Goal: Information Seeking & Learning: Find specific fact

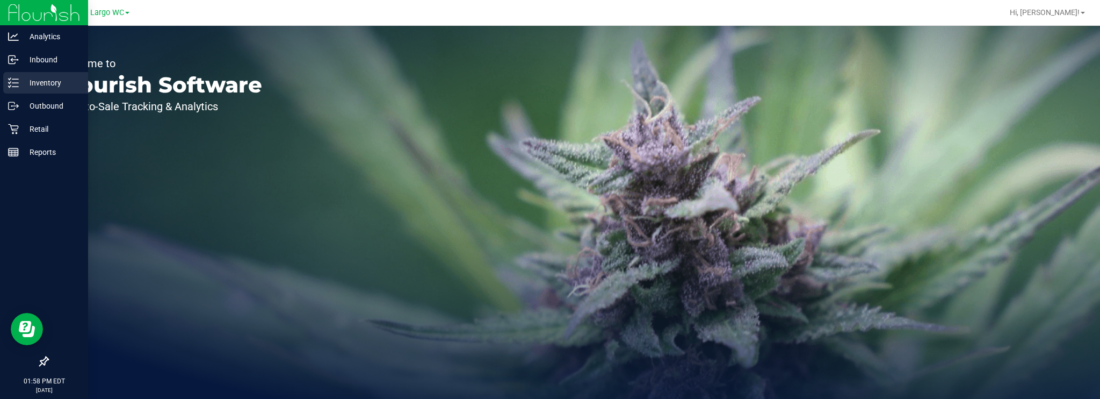
click at [52, 81] on p "Inventory" at bounding box center [51, 82] width 64 height 13
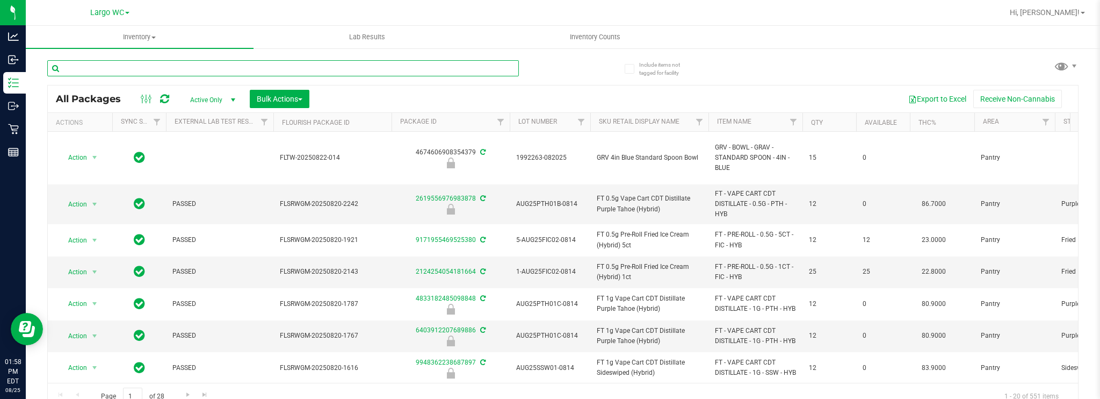
click at [199, 70] on input "text" at bounding box center [283, 68] width 472 height 16
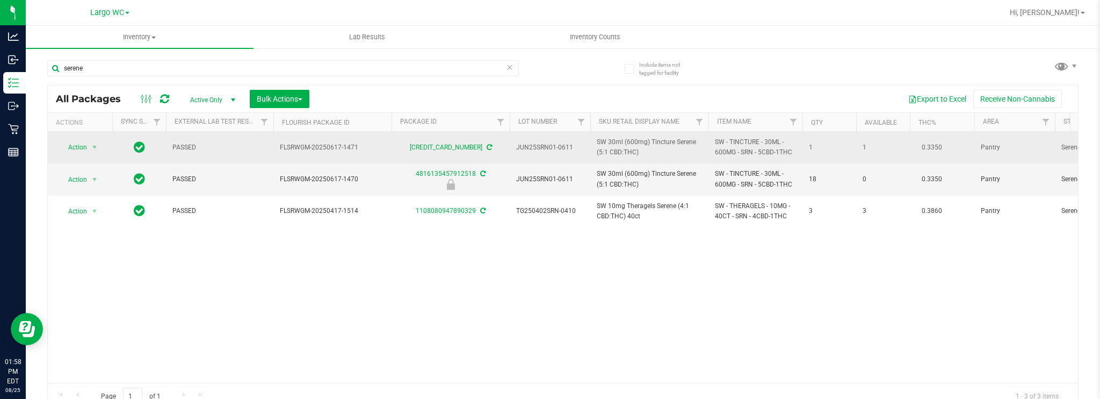
drag, startPoint x: 572, startPoint y: 146, endPoint x: 514, endPoint y: 146, distance: 58.0
click at [514, 146] on td "JUN25SRN01-0611" at bounding box center [550, 148] width 81 height 32
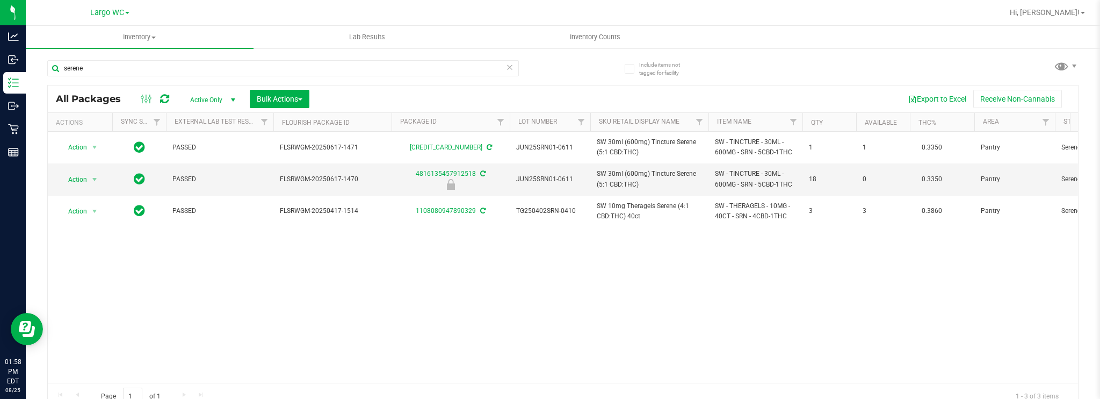
copy span "JUN25SRN01-0611"
click at [544, 310] on div "Action Action Adjust qty Create package Edit attributes Global inventory Locate…" at bounding box center [563, 257] width 1031 height 251
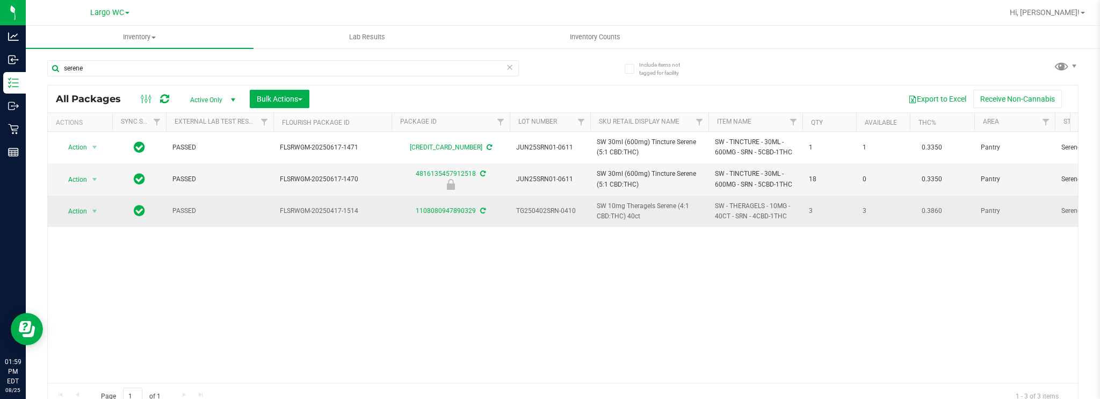
drag, startPoint x: 575, startPoint y: 211, endPoint x: 517, endPoint y: 208, distance: 58.1
click at [517, 208] on span "TG250402SRN-0410" at bounding box center [550, 211] width 68 height 10
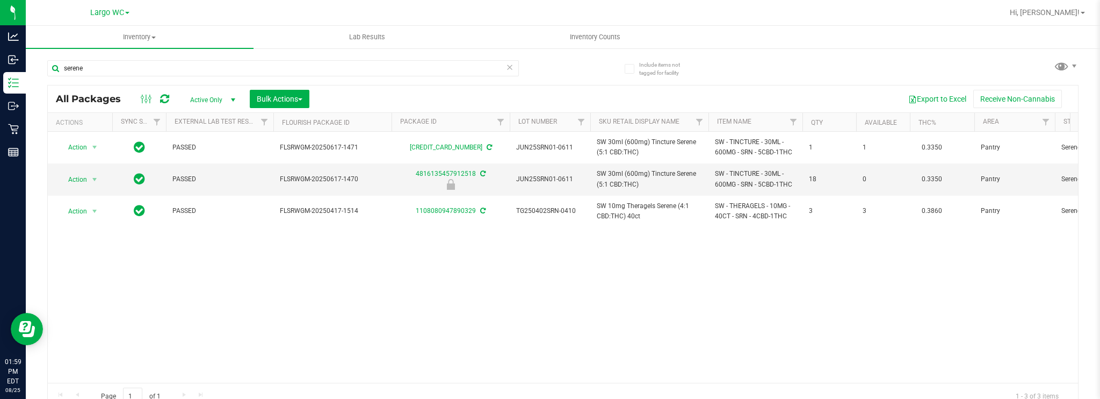
copy span "TG250402SRN-0410"
click at [250, 68] on input "serene" at bounding box center [283, 68] width 472 height 16
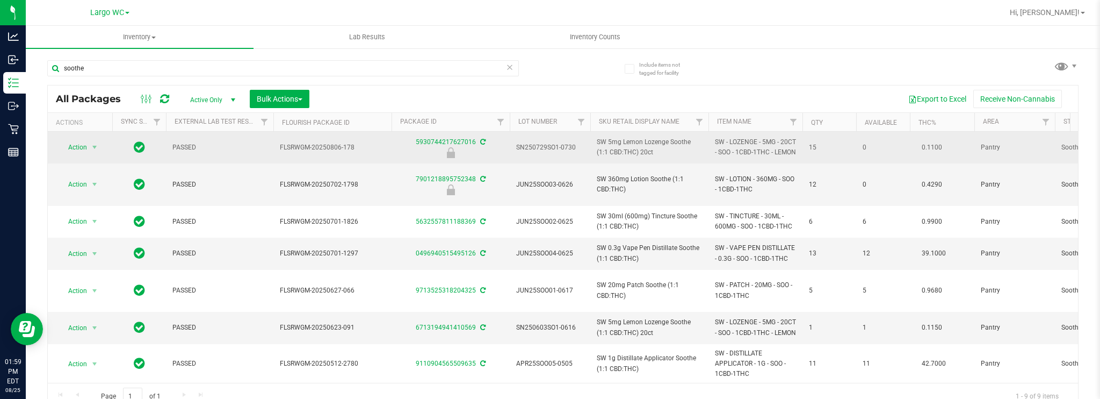
drag, startPoint x: 575, startPoint y: 152, endPoint x: 509, endPoint y: 160, distance: 66.6
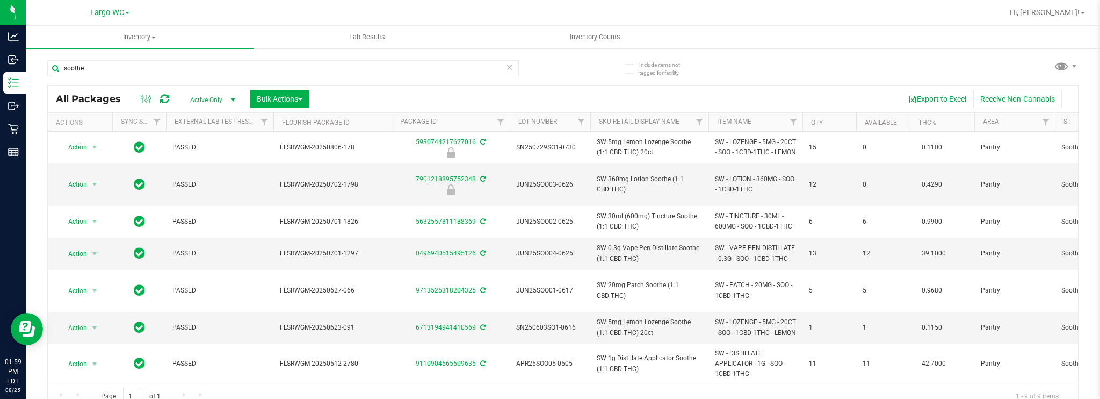
copy span "SN250729SO1-0730"
click at [165, 74] on input "soothe" at bounding box center [283, 68] width 472 height 16
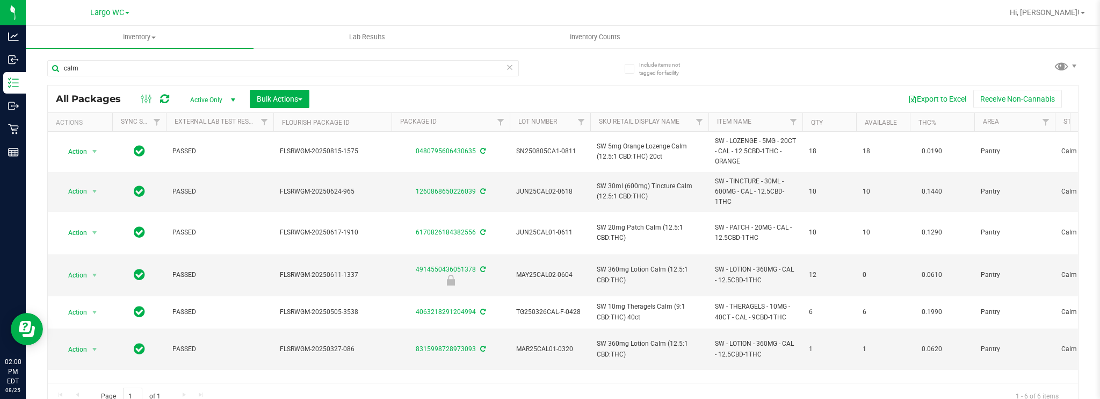
click at [965, 67] on div "calm All Packages Active Only Active Only Lab Samples Locked All External Inter…" at bounding box center [563, 229] width 1032 height 359
click at [562, 188] on span "JUN25CAL02-0618" at bounding box center [550, 191] width 68 height 10
copy tr "JUN25CAL02-0618"
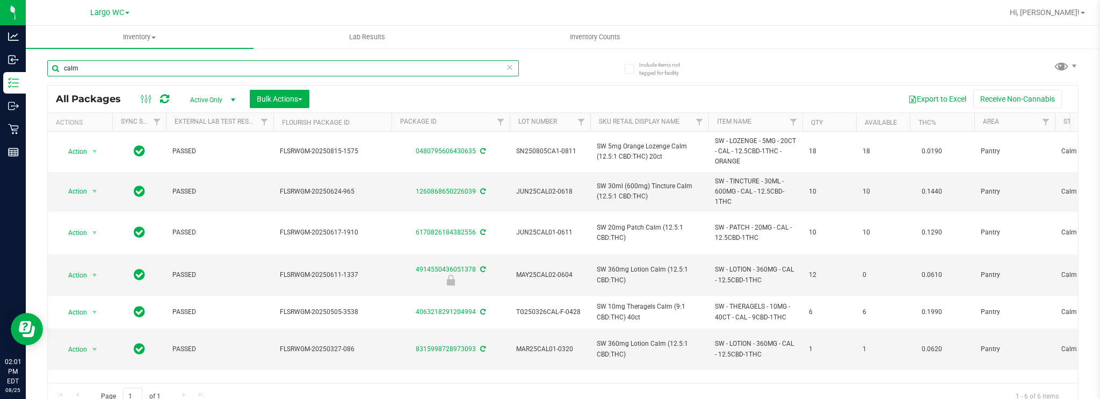
click at [163, 68] on input "calm" at bounding box center [283, 68] width 472 height 16
type input "shatter"
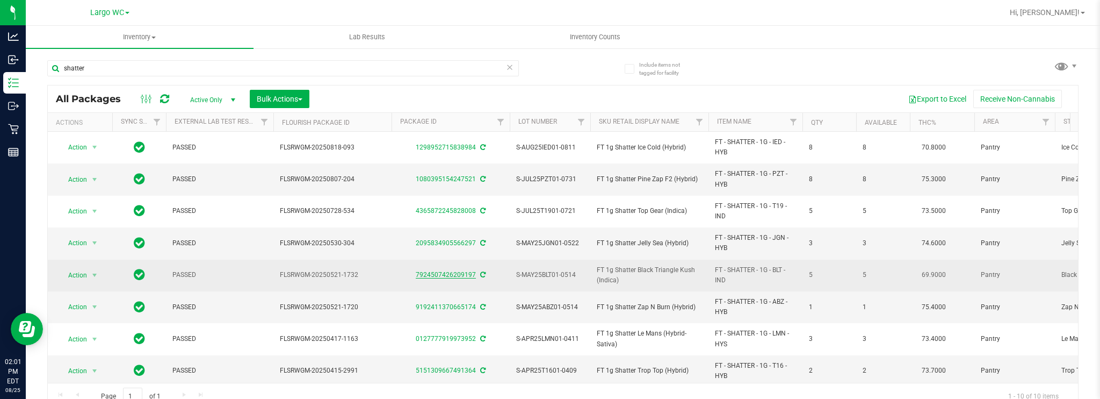
click at [447, 272] on link "7924507426209197" at bounding box center [446, 275] width 60 height 8
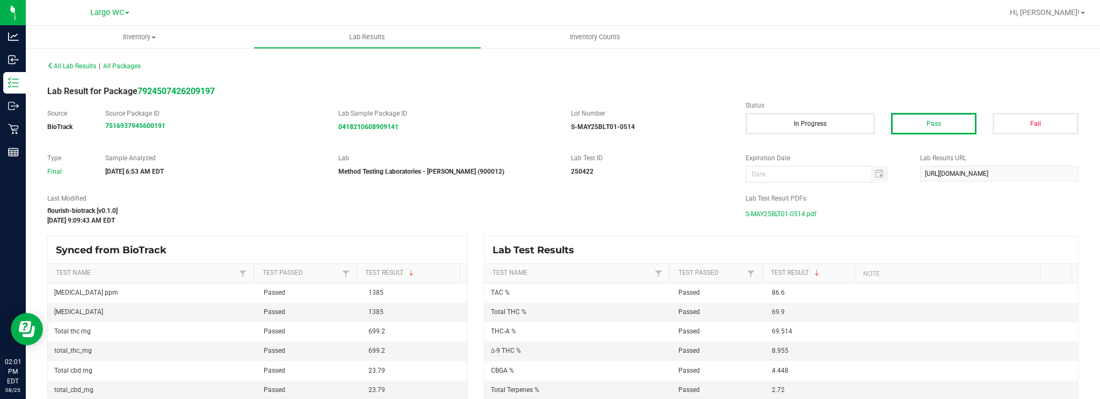
click at [757, 210] on span "S-MAY25BLT01-0514.pdf" at bounding box center [781, 214] width 71 height 16
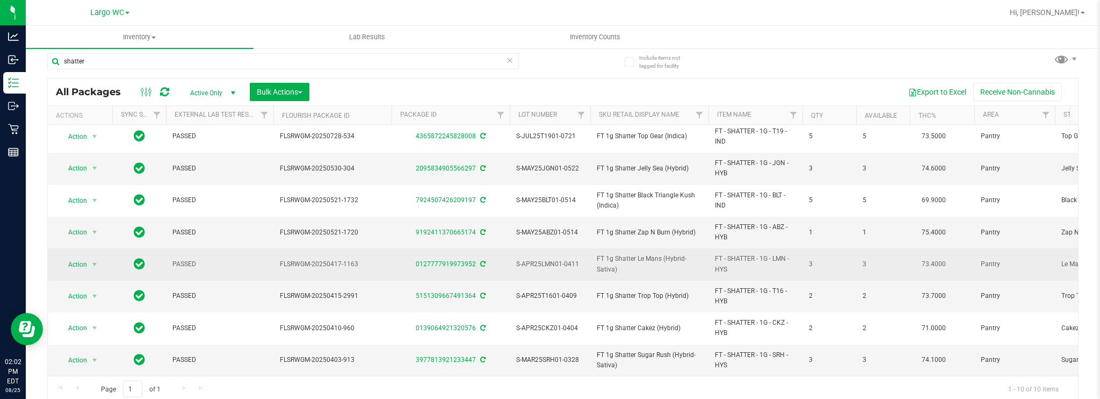
scroll to position [9, 0]
click at [466, 258] on link "0127777919973952" at bounding box center [446, 262] width 60 height 8
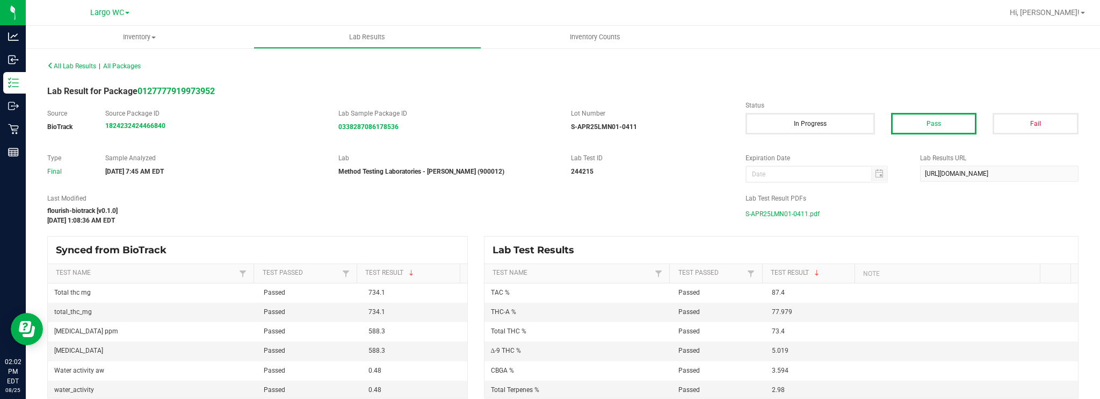
click at [766, 212] on span "S-APR25LMN01-0411.pdf" at bounding box center [783, 214] width 74 height 16
click at [80, 67] on span "All Lab Results" at bounding box center [71, 66] width 49 height 8
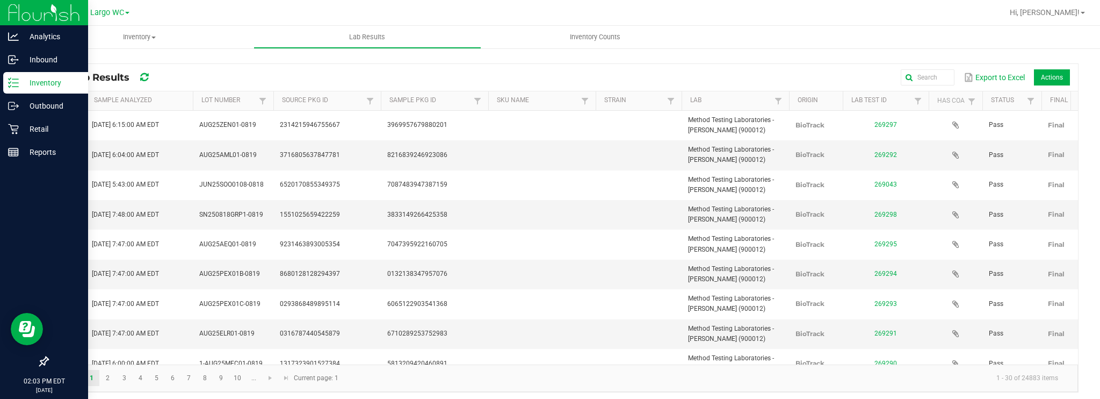
click at [32, 78] on p "Inventory" at bounding box center [51, 82] width 64 height 13
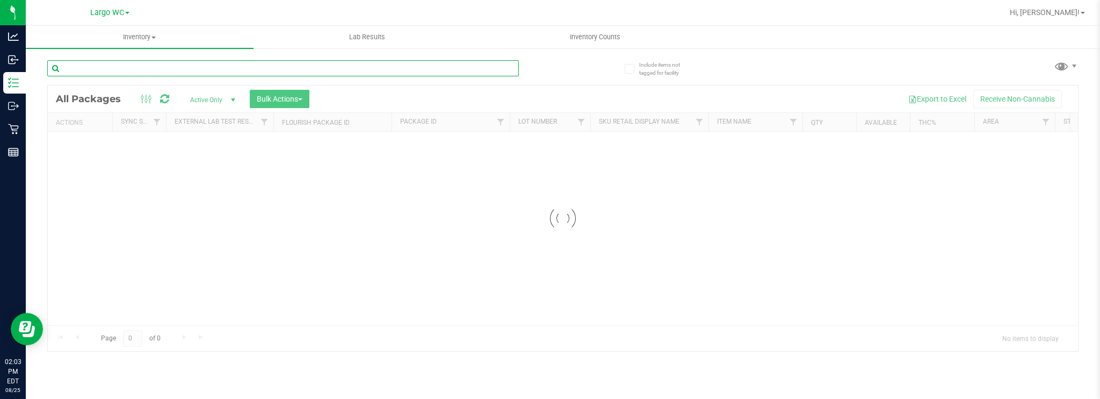
click at [273, 75] on input "text" at bounding box center [283, 68] width 472 height 16
type input "wax"
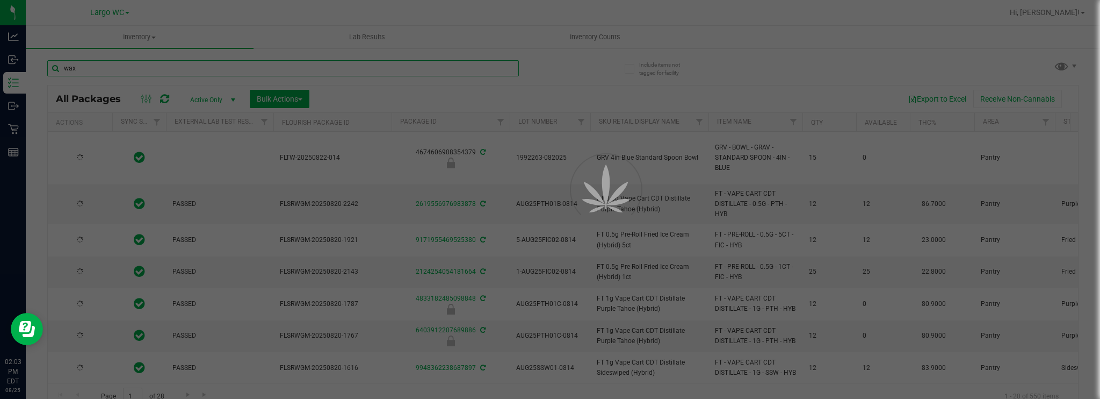
type input "[DATE]"
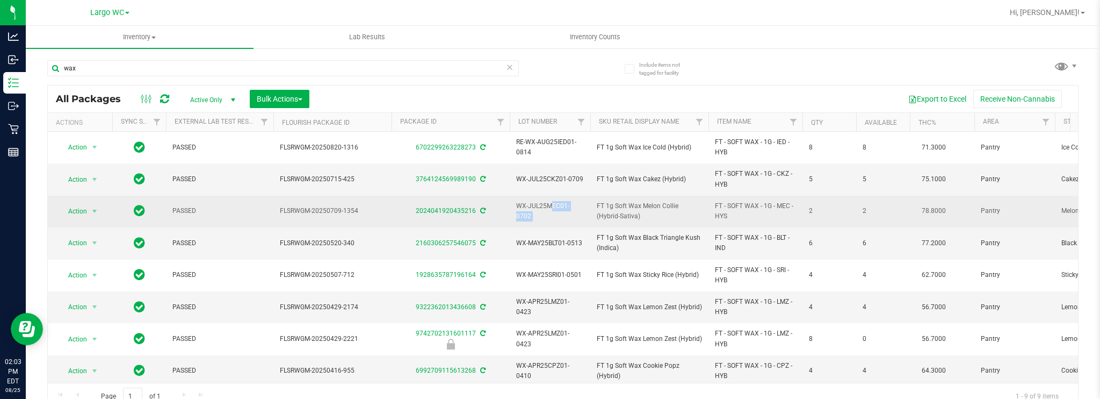
drag, startPoint x: 517, startPoint y: 211, endPoint x: 591, endPoint y: 216, distance: 74.3
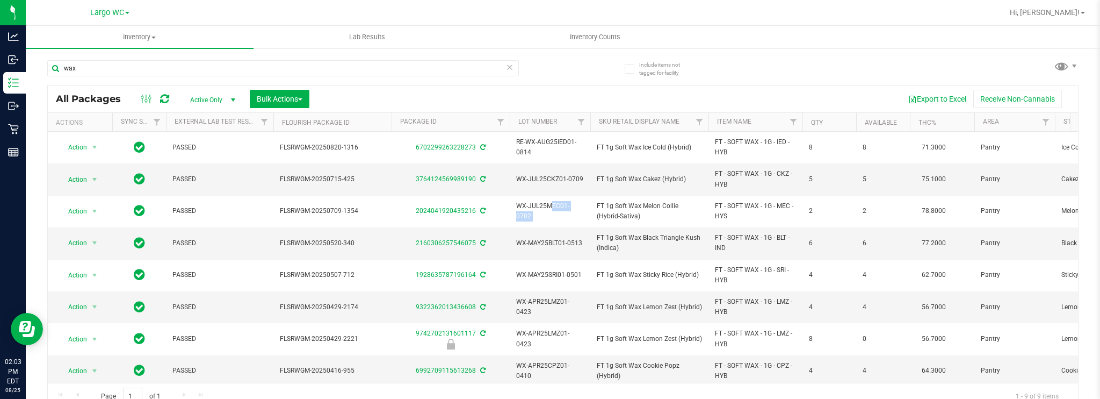
copy tr "WX-JUL25MEC01-0702"
click at [565, 227] on td "WX-MAY25BLT01-0513" at bounding box center [550, 243] width 81 height 32
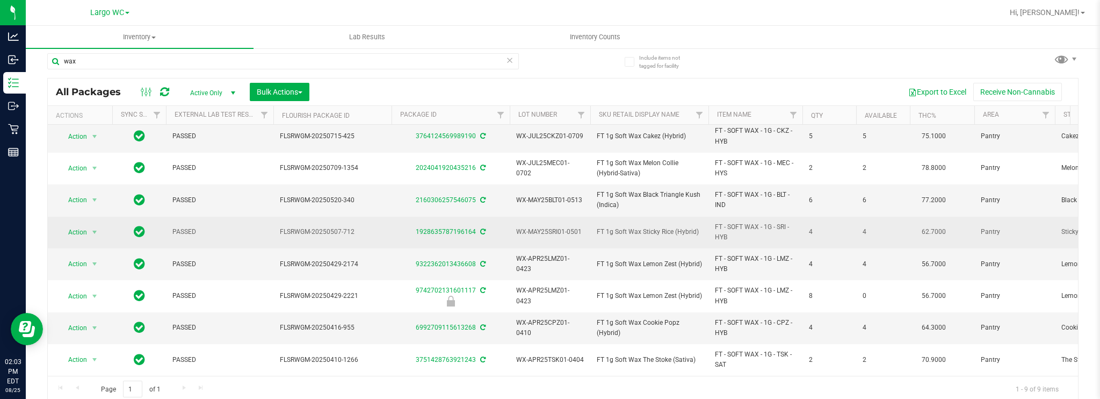
scroll to position [9, 0]
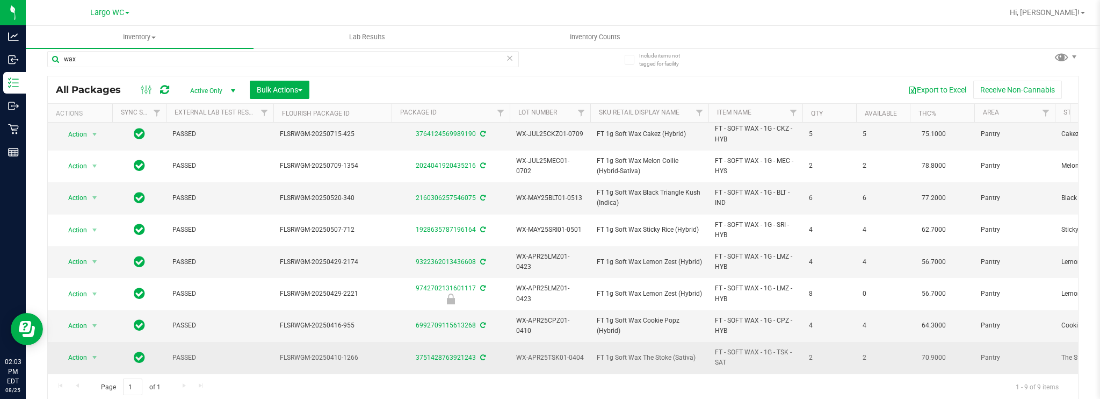
drag, startPoint x: 518, startPoint y: 348, endPoint x: 582, endPoint y: 350, distance: 64.0
click at [582, 352] on span "WX-APR25TSK01-0404" at bounding box center [550, 357] width 68 height 10
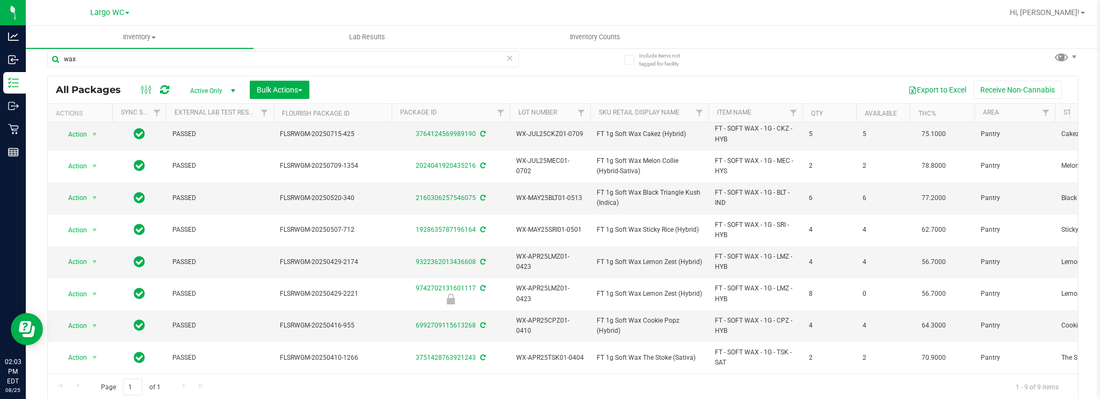
copy span "WX-APR25TSK01-0404"
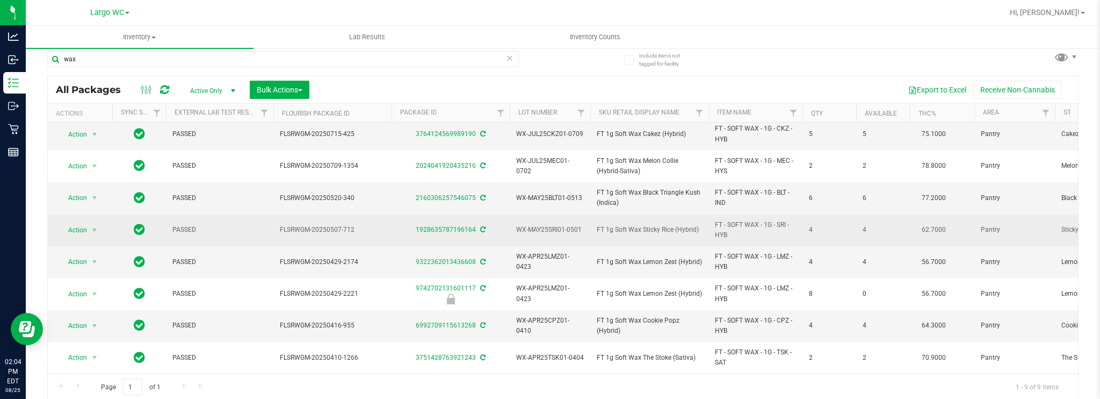
click at [692, 225] on span "FT 1g Soft Wax Sticky Rice (Hybrid)" at bounding box center [649, 230] width 105 height 10
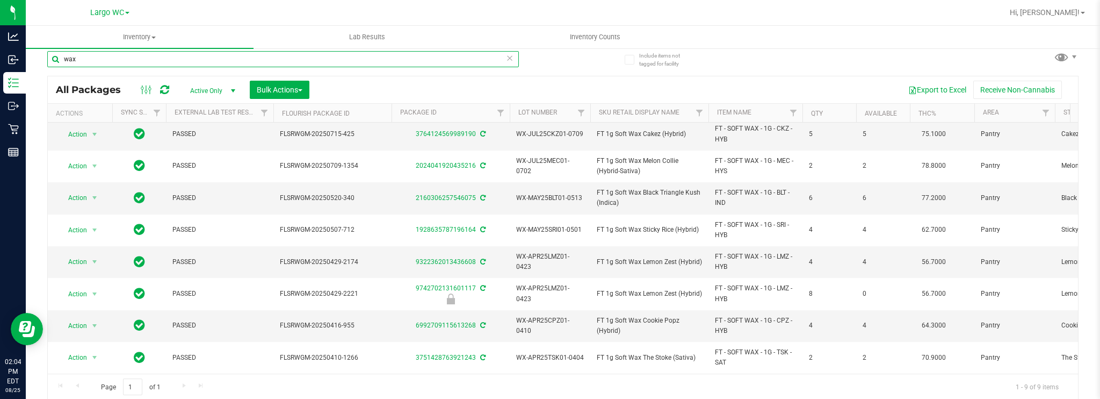
click at [161, 60] on input "wax" at bounding box center [283, 59] width 472 height 16
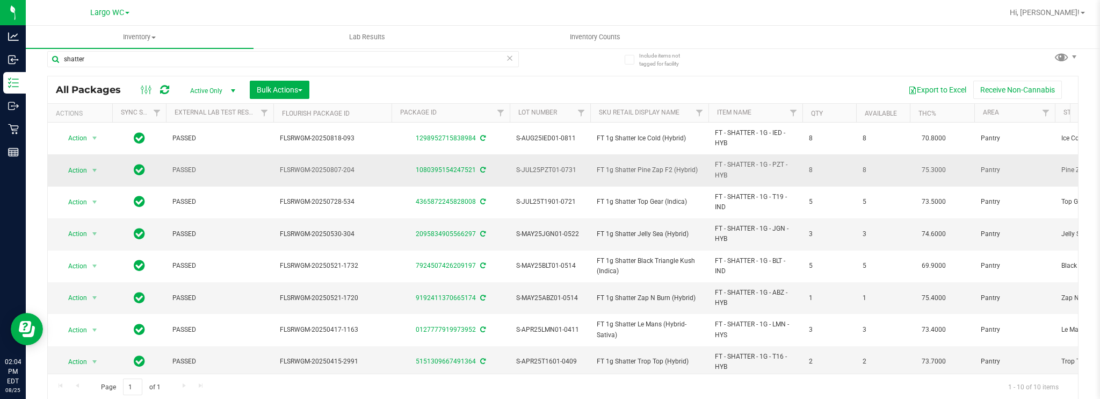
click at [544, 171] on span "S-JUL25PZT01-0731" at bounding box center [550, 170] width 68 height 10
copy tr "S-JUL25PZT01-0731"
drag, startPoint x: 578, startPoint y: 231, endPoint x: 516, endPoint y: 229, distance: 61.8
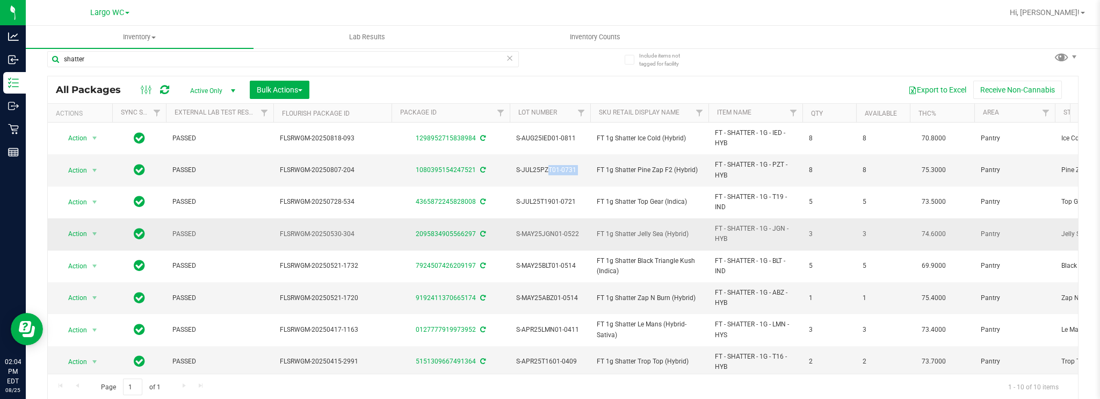
click at [516, 229] on span "S-MAY25JGN01-0522" at bounding box center [550, 234] width 68 height 10
copy span "S-MAY25JGN01-0522"
drag, startPoint x: 515, startPoint y: 293, endPoint x: 582, endPoint y: 294, distance: 66.6
click at [582, 294] on td "S-MAY25ABZ01-0514" at bounding box center [550, 298] width 81 height 32
copy span "S-MAY25ABZ01-0514"
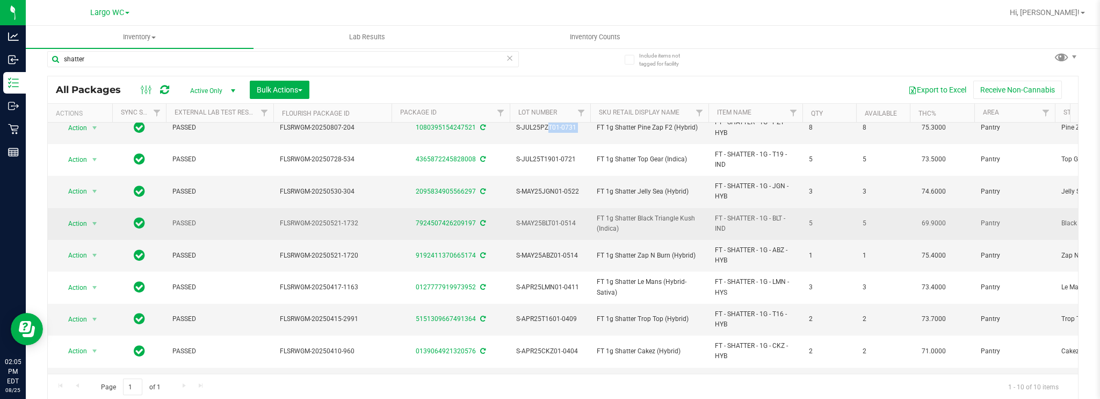
scroll to position [54, 0]
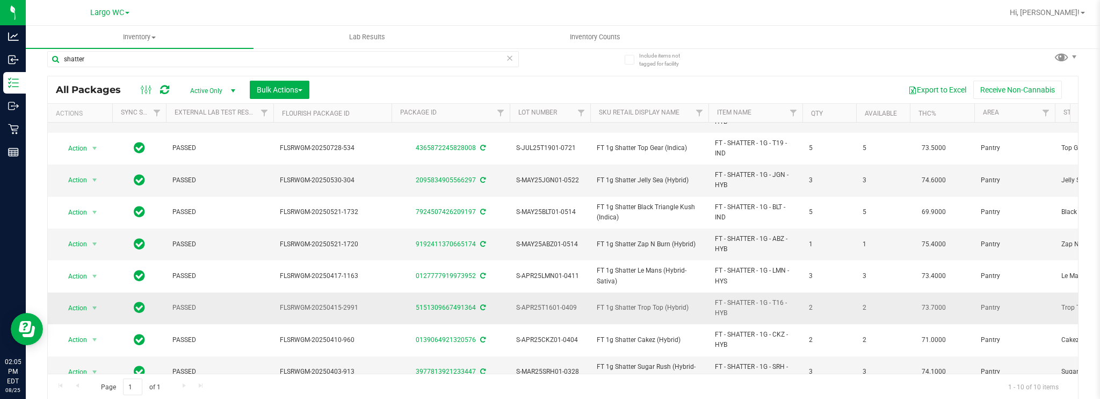
drag, startPoint x: 573, startPoint y: 303, endPoint x: 521, endPoint y: 305, distance: 52.2
click at [521, 305] on span "S-APR25T1601-0409" at bounding box center [550, 308] width 68 height 10
drag, startPoint x: 576, startPoint y: 300, endPoint x: 488, endPoint y: 306, distance: 88.4
copy tr "S-APR25T1601-0409"
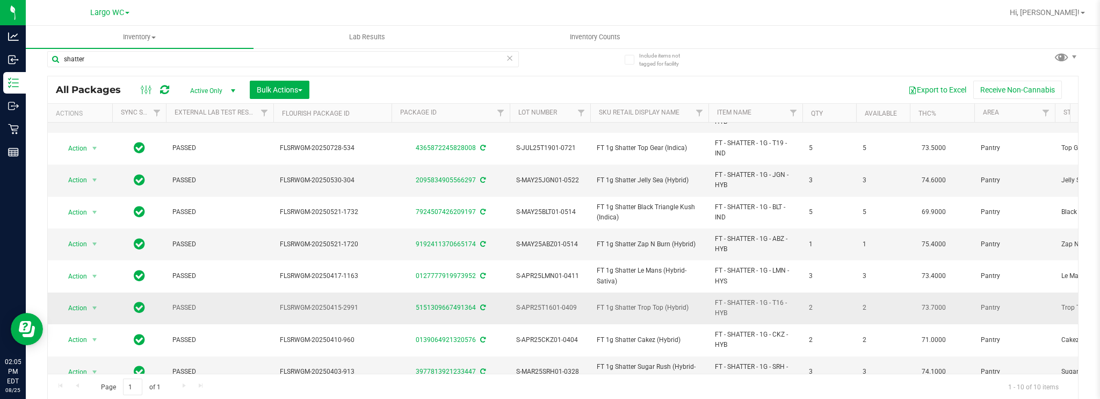
click at [584, 303] on span "S-APR25T1601-0409" at bounding box center [550, 308] width 68 height 10
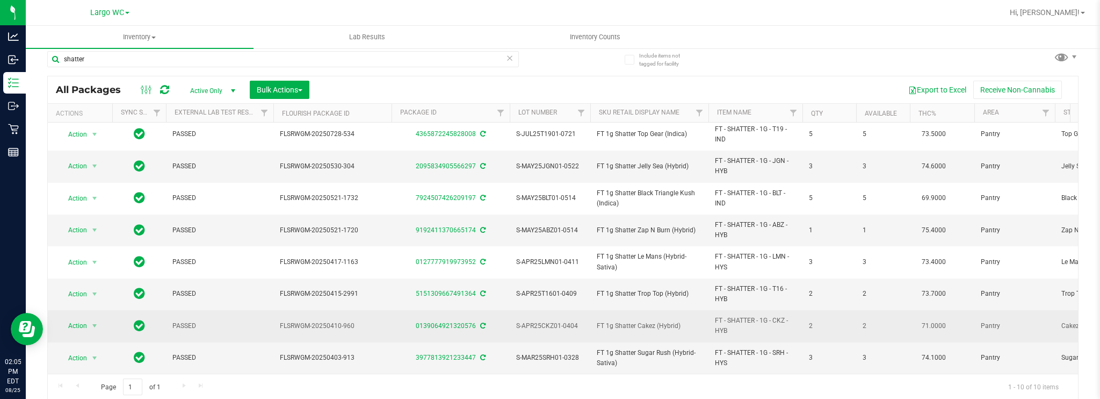
click at [549, 321] on span "S-APR25CKZ01-0404" at bounding box center [550, 326] width 68 height 10
click at [550, 321] on span "S-APR25CKZ01-0404" at bounding box center [550, 326] width 68 height 10
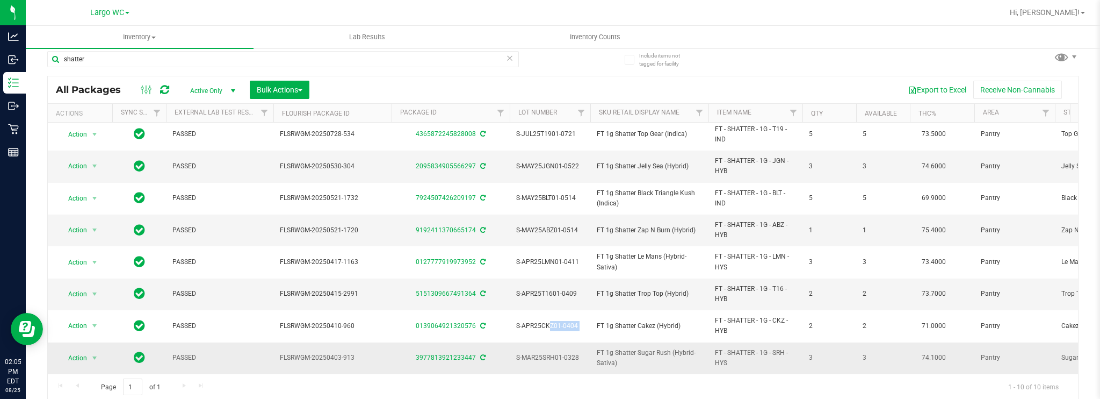
drag, startPoint x: 580, startPoint y: 349, endPoint x: 516, endPoint y: 352, distance: 63.5
click at [516, 352] on span "S-MAR25SRH01-0328" at bounding box center [550, 357] width 68 height 10
click at [118, 60] on input "shatter" at bounding box center [283, 59] width 472 height 16
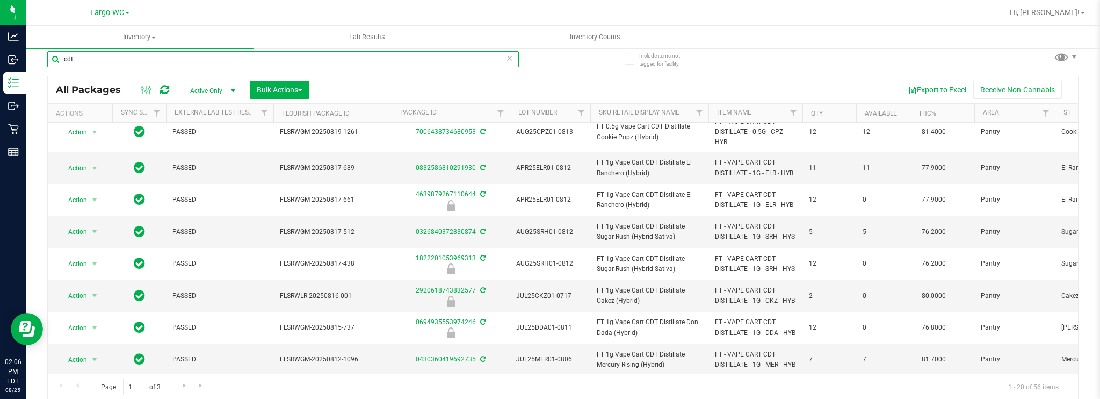
scroll to position [161, 0]
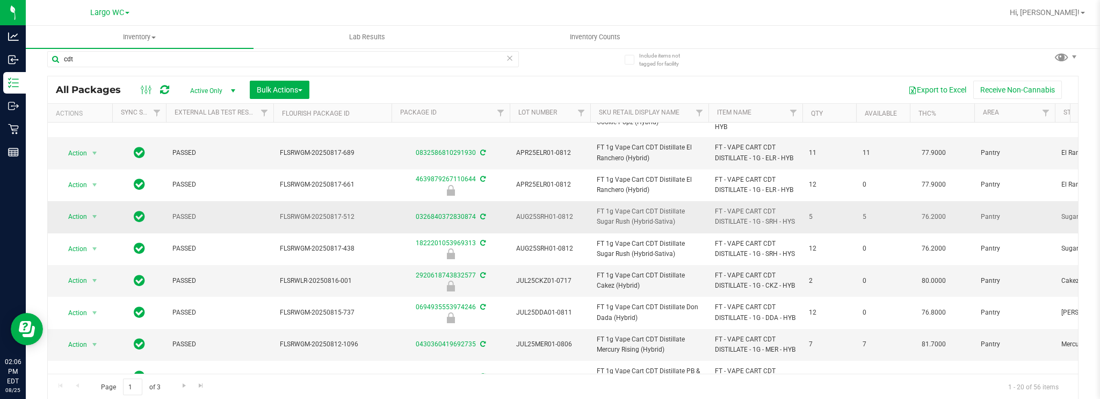
drag, startPoint x: 575, startPoint y: 241, endPoint x: 523, endPoint y: 251, distance: 53.6
click at [523, 233] on td "AUG25SRH01-0812" at bounding box center [550, 217] width 81 height 32
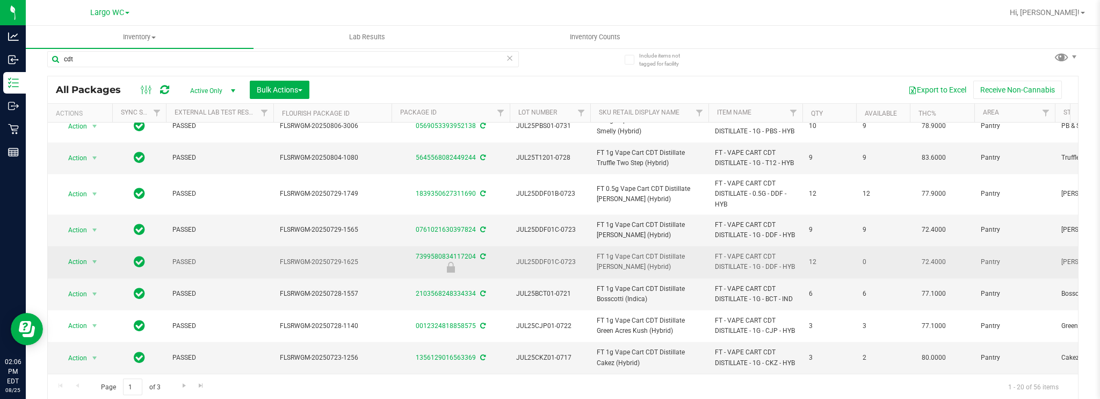
scroll to position [490, 0]
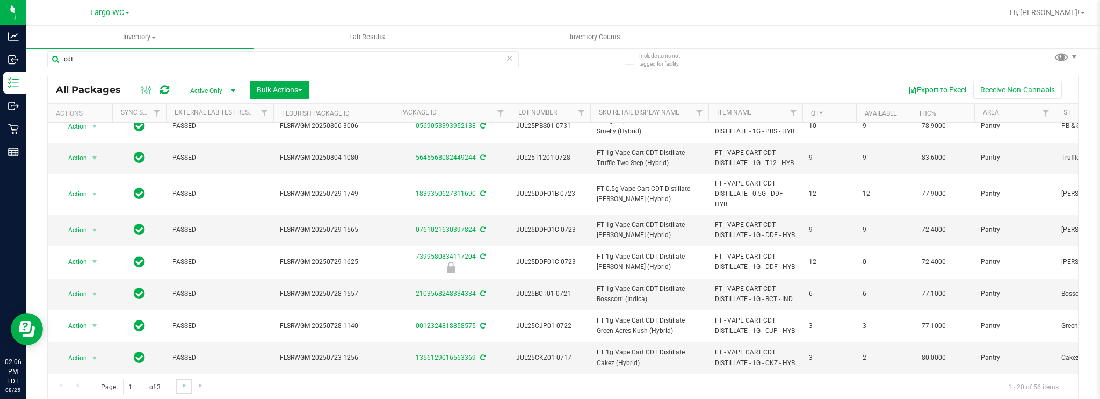
click at [178, 386] on link "Go to the next page" at bounding box center [184, 385] width 16 height 15
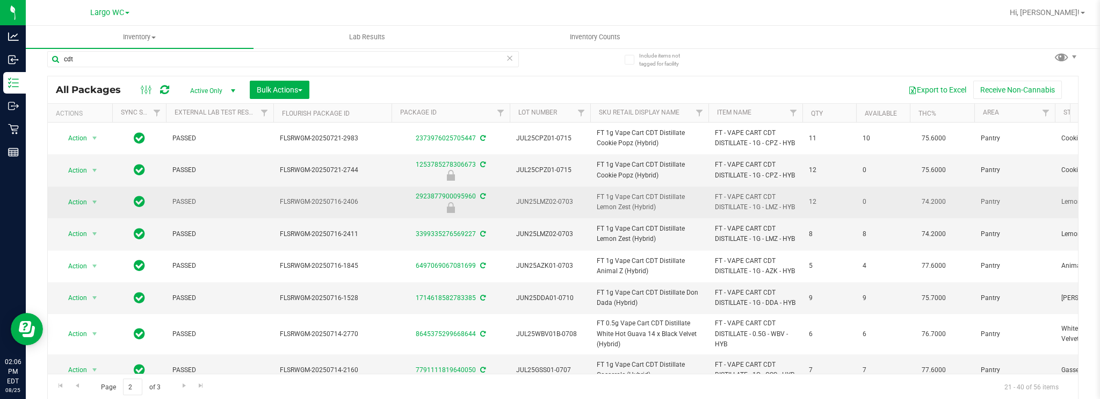
drag, startPoint x: 568, startPoint y: 208, endPoint x: 509, endPoint y: 206, distance: 59.1
click at [582, 201] on span "JUN25LMZ02-0703" at bounding box center [550, 202] width 68 height 10
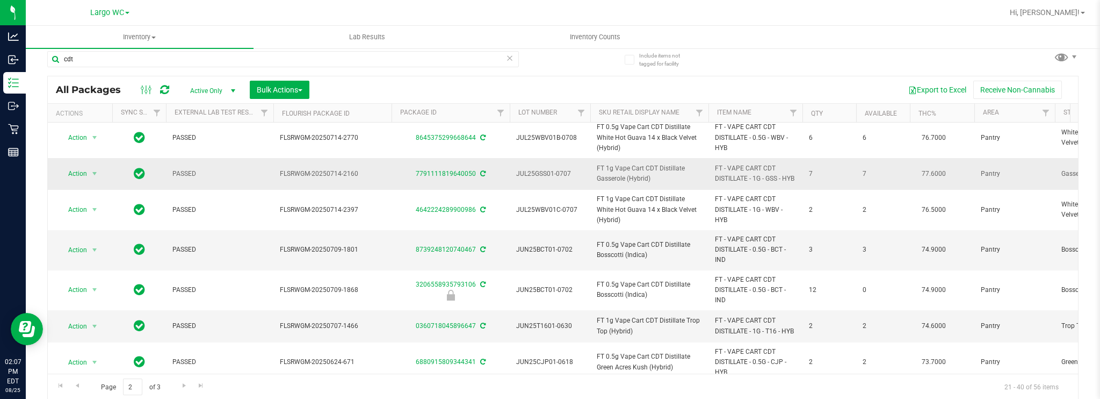
scroll to position [215, 0]
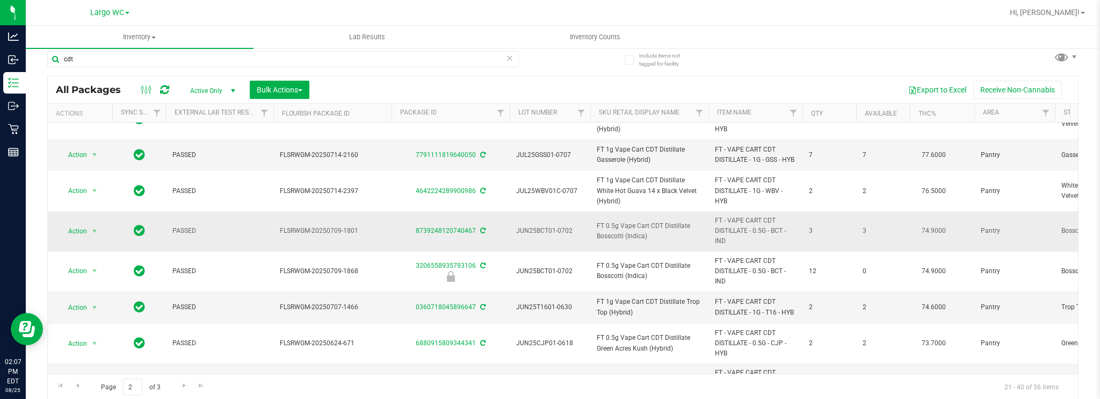
drag, startPoint x: 577, startPoint y: 257, endPoint x: 514, endPoint y: 256, distance: 63.4
click at [514, 251] on td "JUN25BCT01-0702" at bounding box center [550, 231] width 81 height 40
click at [667, 241] on span "FT 0.5g Vape Cart CDT Distillate Bosscotti (Indica)" at bounding box center [649, 231] width 105 height 20
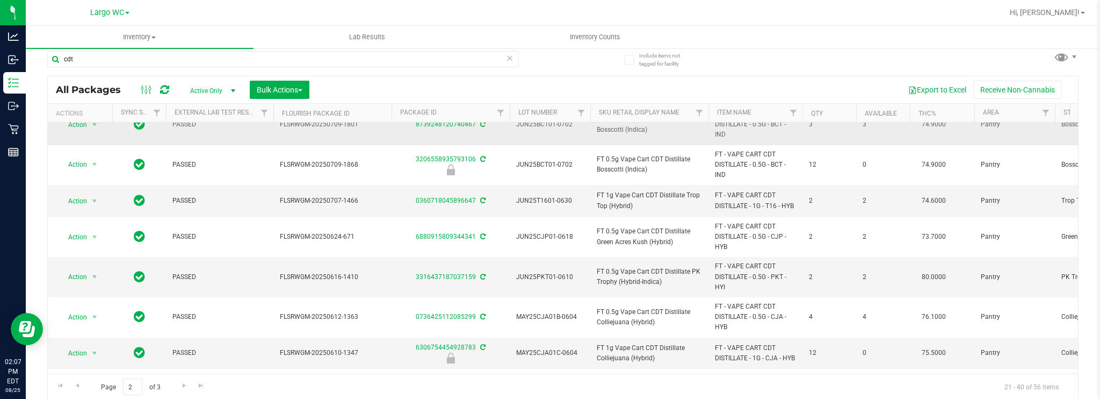
scroll to position [322, 0]
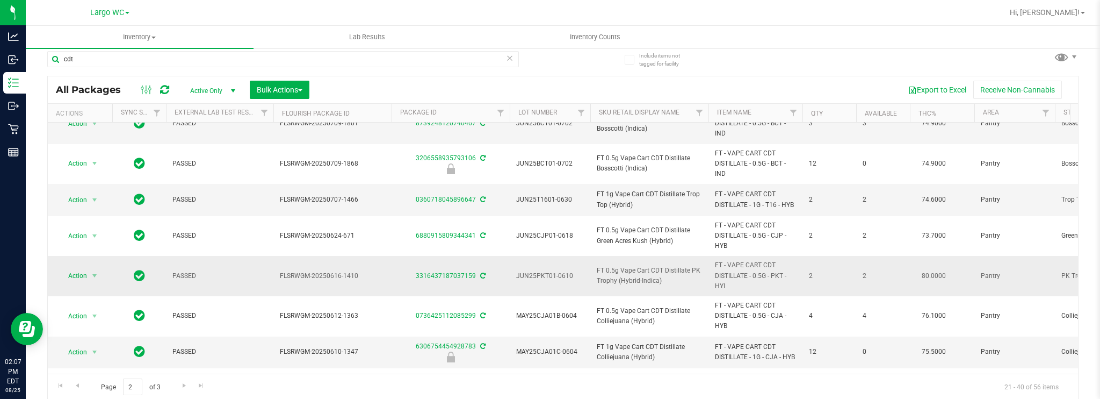
drag, startPoint x: 577, startPoint y: 304, endPoint x: 518, endPoint y: 308, distance: 58.7
click at [518, 281] on span "JUN25PKT01-0610" at bounding box center [550, 276] width 68 height 10
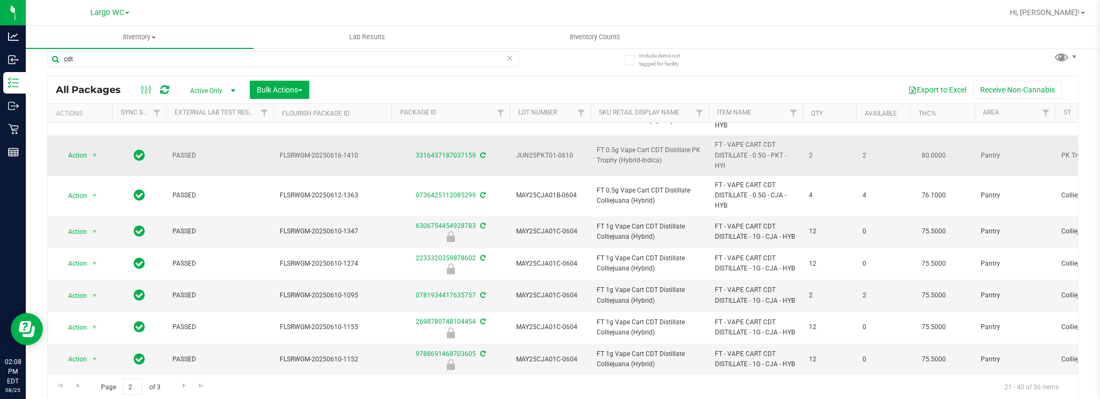
scroll to position [482, 0]
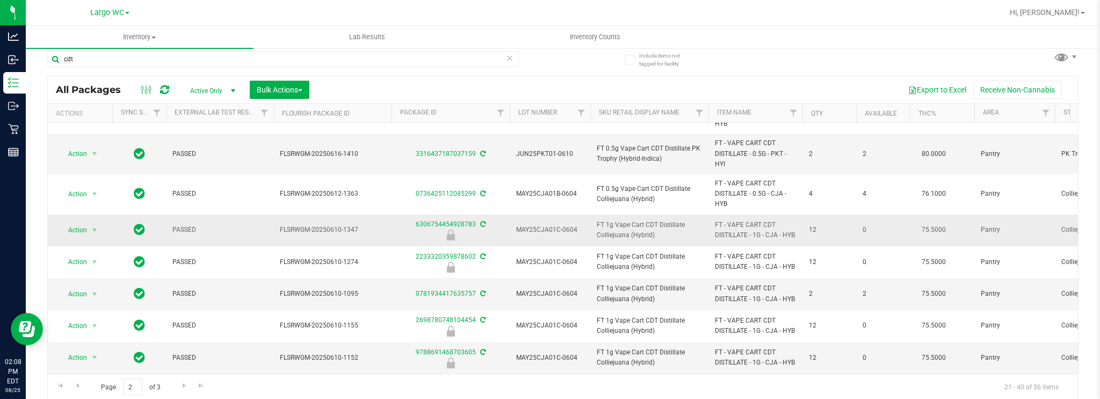
click at [666, 231] on span "FT 1g Vape Cart CDT Distillate Colliejuana (Hybrid)" at bounding box center [649, 230] width 105 height 20
click at [184, 382] on span "Go to the next page" at bounding box center [184, 385] width 9 height 9
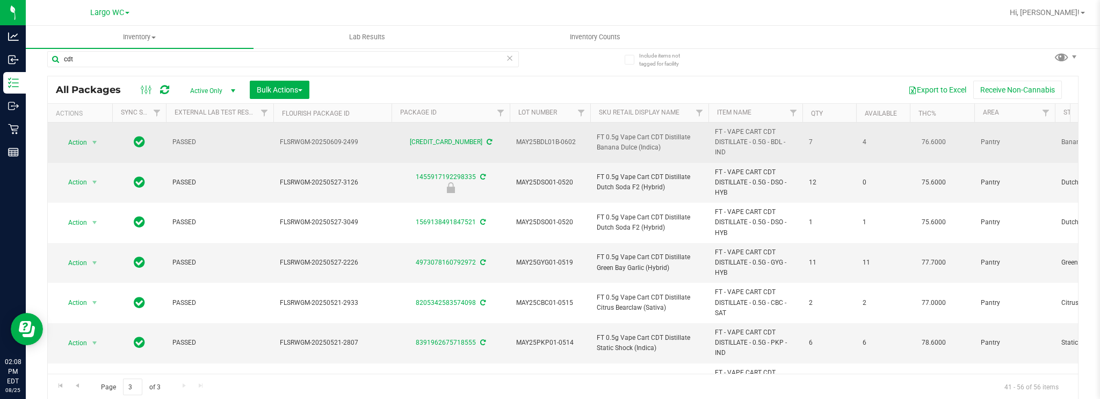
drag, startPoint x: 579, startPoint y: 141, endPoint x: 508, endPoint y: 136, distance: 71.1
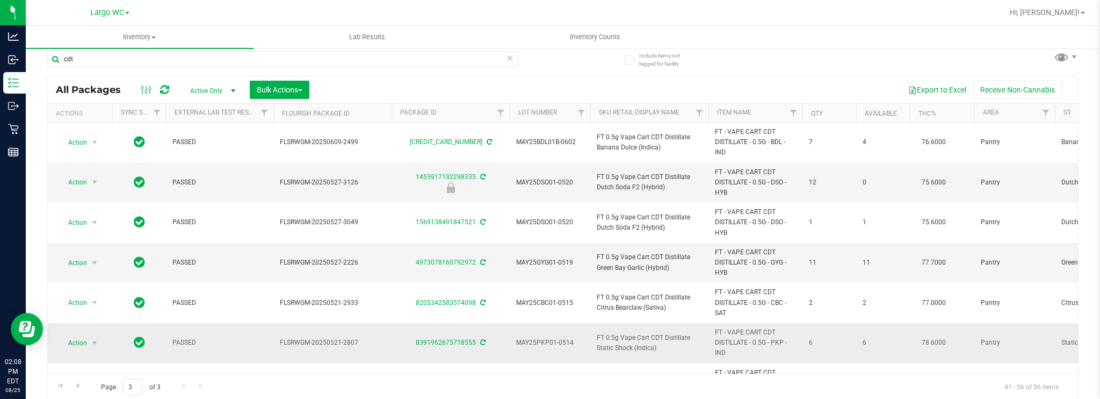
drag, startPoint x: 572, startPoint y: 343, endPoint x: 517, endPoint y: 337, distance: 55.6
click at [517, 337] on span "MAY25PKP01-0514" at bounding box center [550, 342] width 68 height 10
click at [629, 184] on span "FT 0.5g Vape Cart CDT Distillate Static Shock (Indica)" at bounding box center [649, 181] width 105 height 20
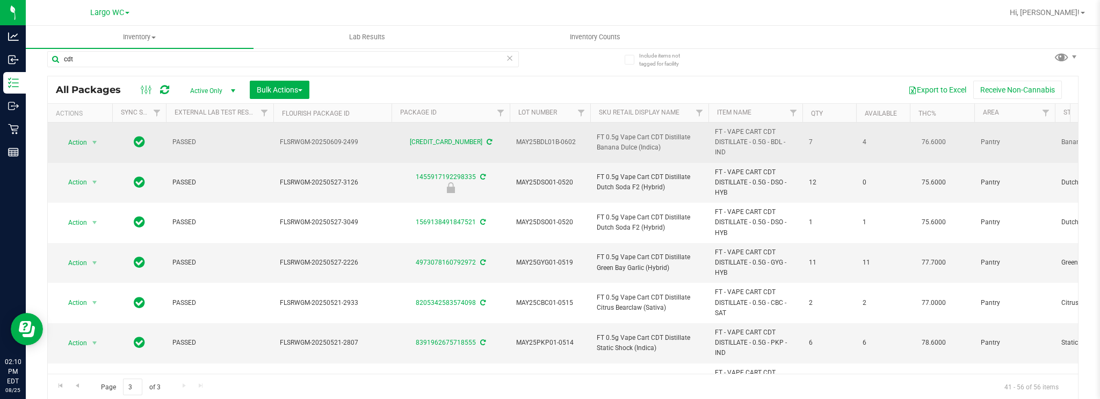
scroll to position [0, 0]
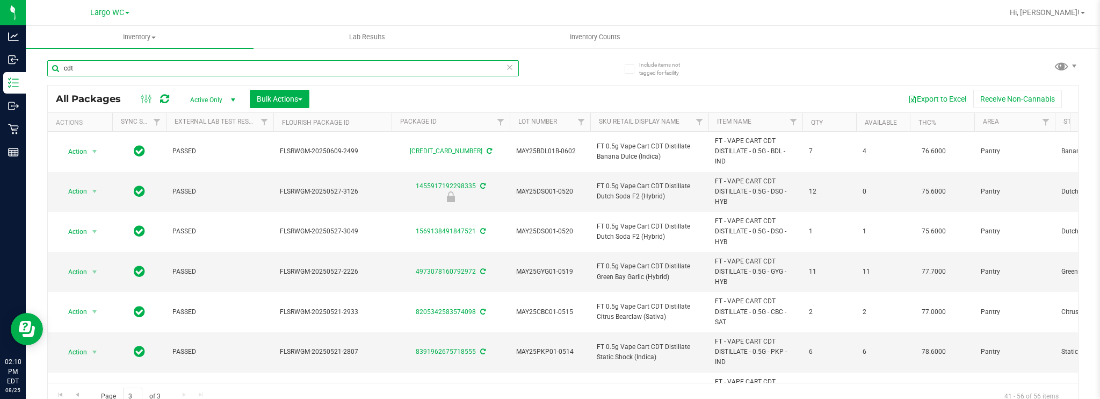
click at [126, 70] on input "cdt" at bounding box center [283, 68] width 472 height 16
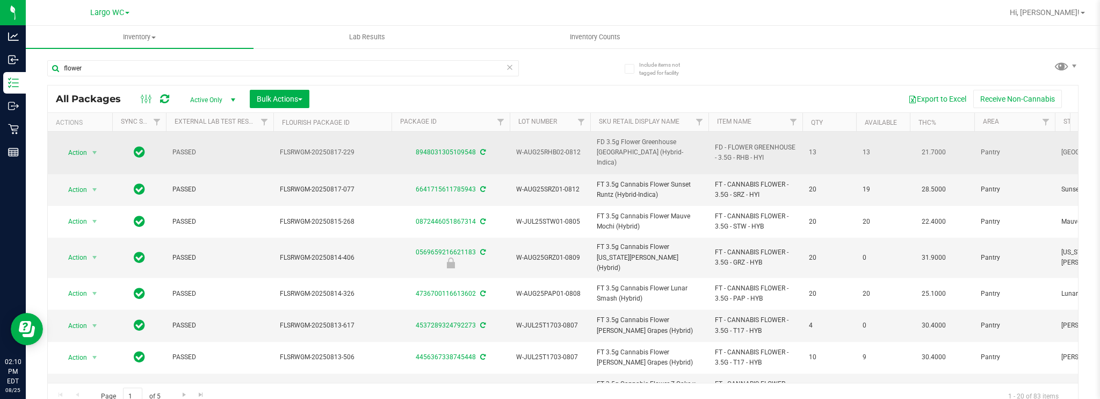
drag, startPoint x: 580, startPoint y: 146, endPoint x: 516, endPoint y: 147, distance: 63.9
click at [516, 147] on span "W-AUG25RHB02-0812" at bounding box center [550, 152] width 68 height 10
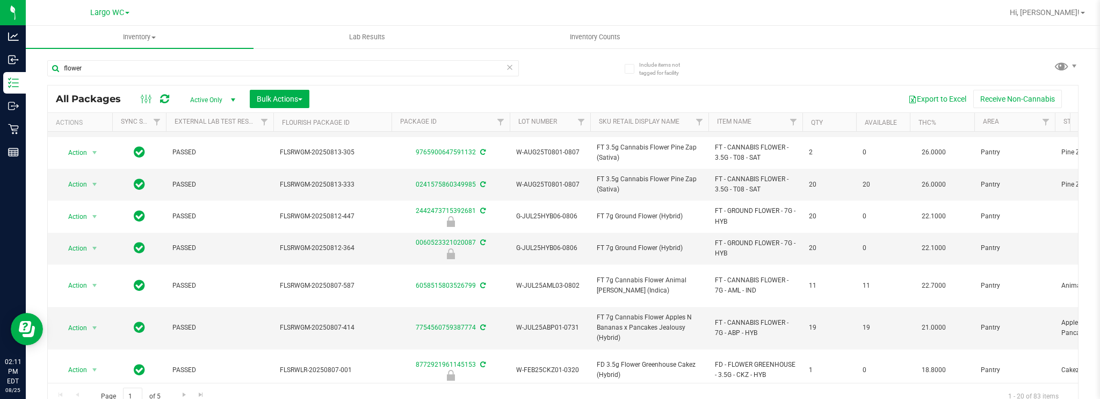
scroll to position [322, 0]
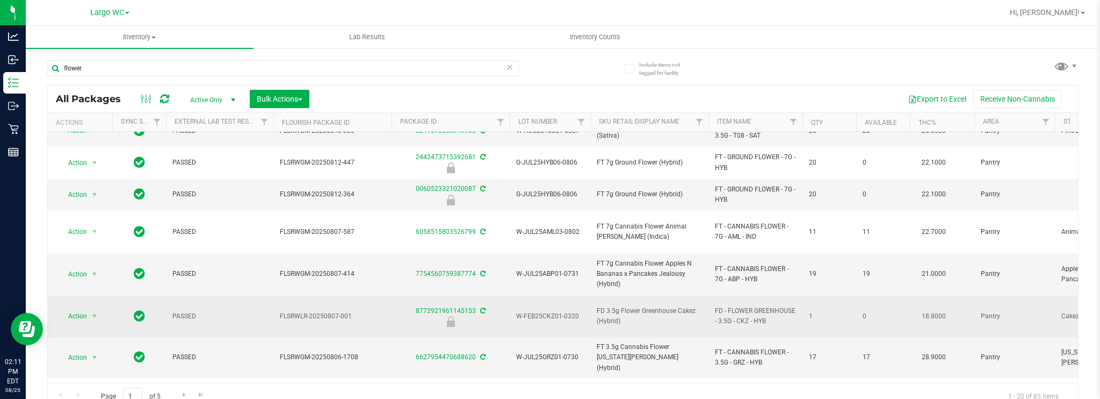
drag, startPoint x: 586, startPoint y: 277, endPoint x: 514, endPoint y: 283, distance: 72.2
click at [514, 296] on td "W-FEB25CKZ01-0320" at bounding box center [550, 317] width 81 height 42
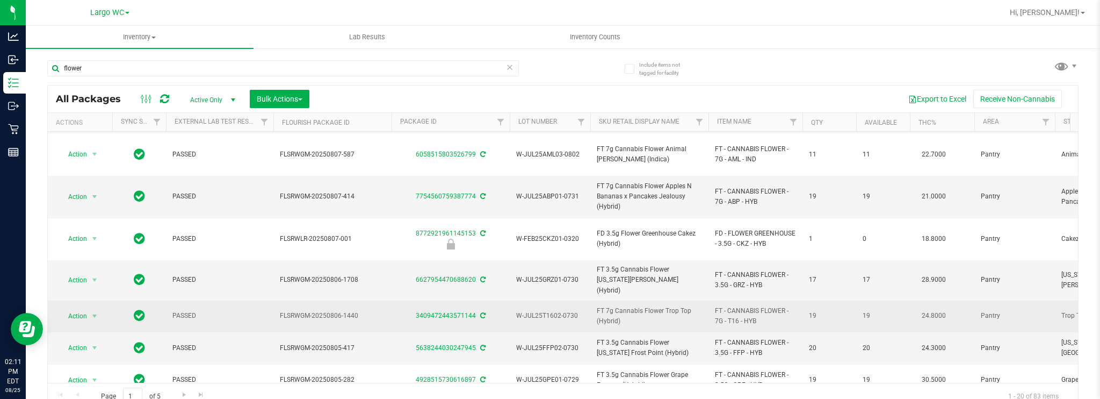
scroll to position [400, 0]
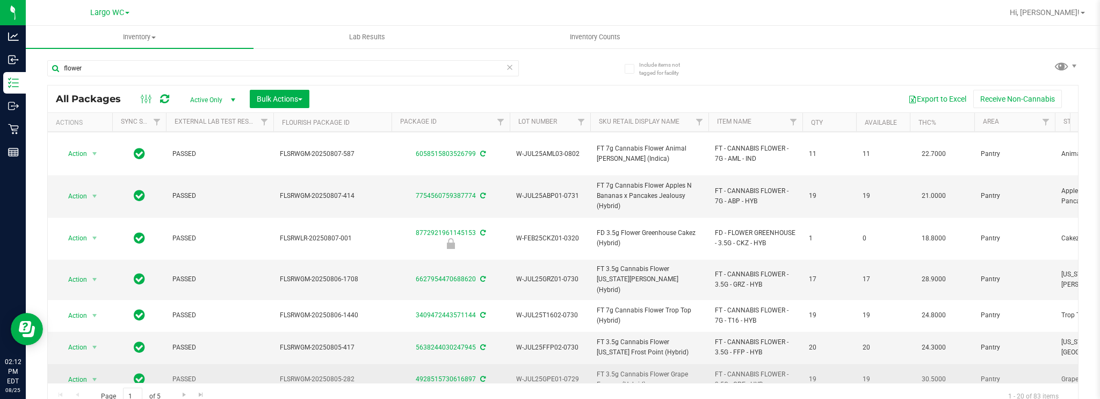
drag, startPoint x: 576, startPoint y: 327, endPoint x: 517, endPoint y: 326, distance: 59.1
click at [517, 374] on span "W-JUL25GPE01-0729" at bounding box center [550, 379] width 68 height 10
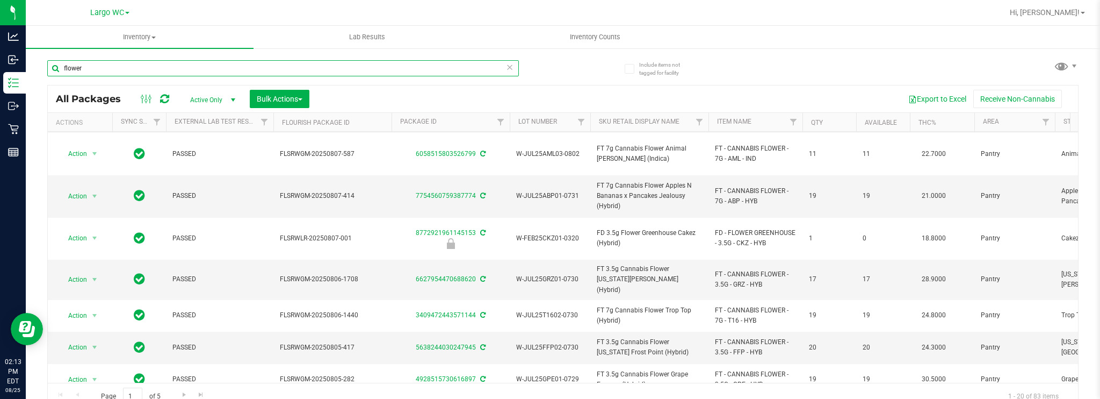
click at [161, 67] on input "flower" at bounding box center [283, 68] width 472 height 16
click at [161, 66] on input "flower" at bounding box center [283, 68] width 472 height 16
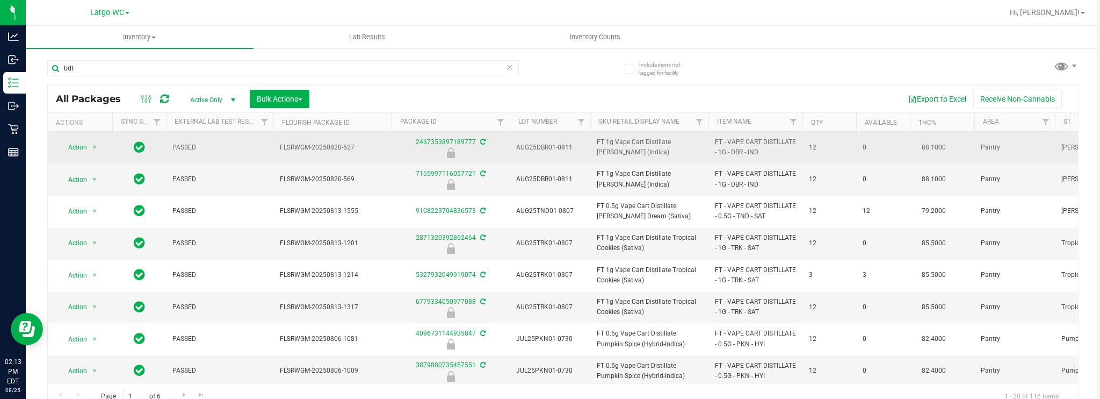
drag, startPoint x: 570, startPoint y: 143, endPoint x: 537, endPoint y: 145, distance: 32.3
click at [533, 145] on span "AUG25DBR01-0811" at bounding box center [550, 147] width 68 height 10
drag, startPoint x: 572, startPoint y: 146, endPoint x: 522, endPoint y: 140, distance: 50.3
click at [522, 140] on td "AUG25DBR01-0811" at bounding box center [550, 148] width 81 height 32
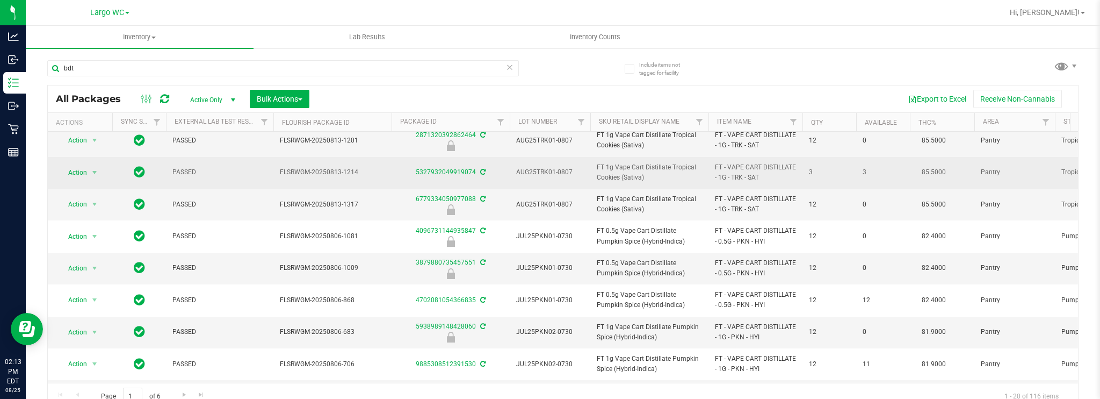
scroll to position [107, 0]
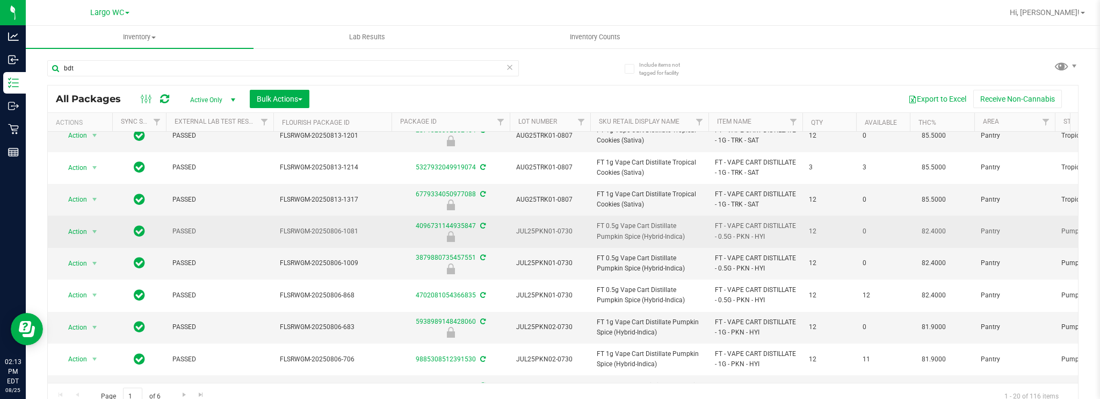
drag, startPoint x: 524, startPoint y: 229, endPoint x: 515, endPoint y: 227, distance: 9.5
click at [515, 227] on td "JUL25PKN01-0730" at bounding box center [550, 231] width 81 height 32
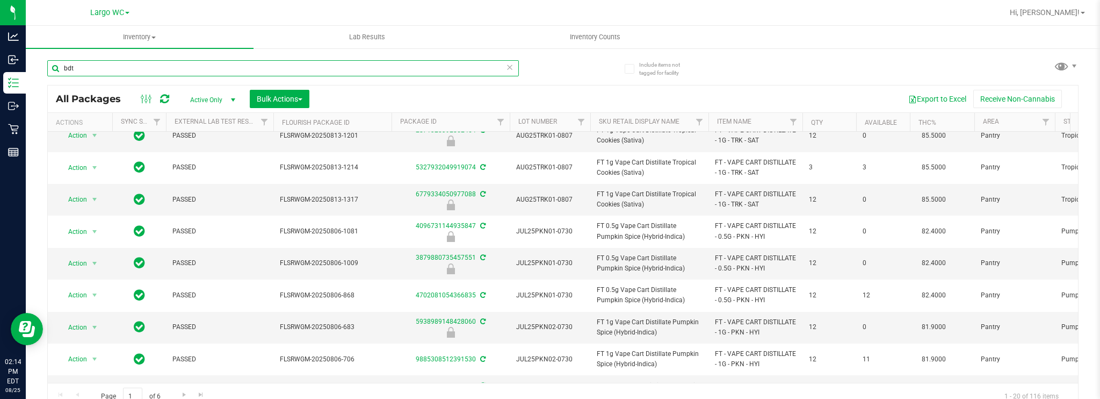
click at [213, 71] on input "bdt" at bounding box center [283, 68] width 472 height 16
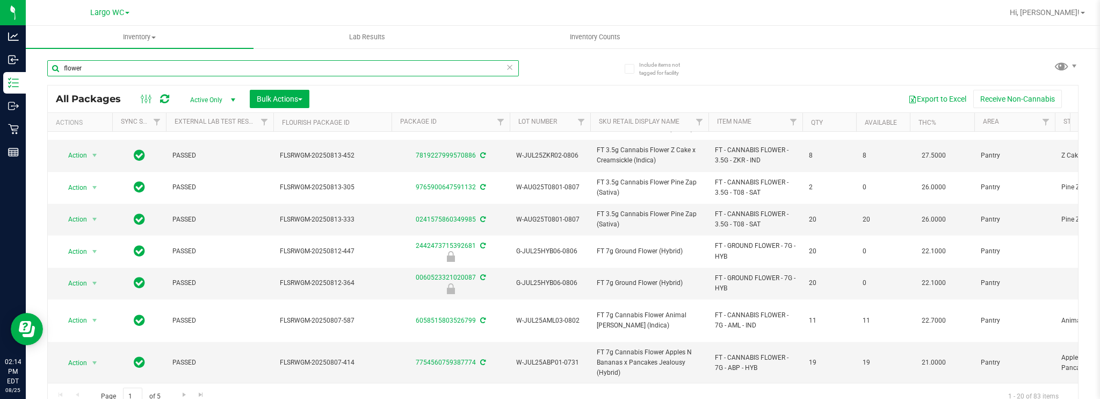
scroll to position [269, 0]
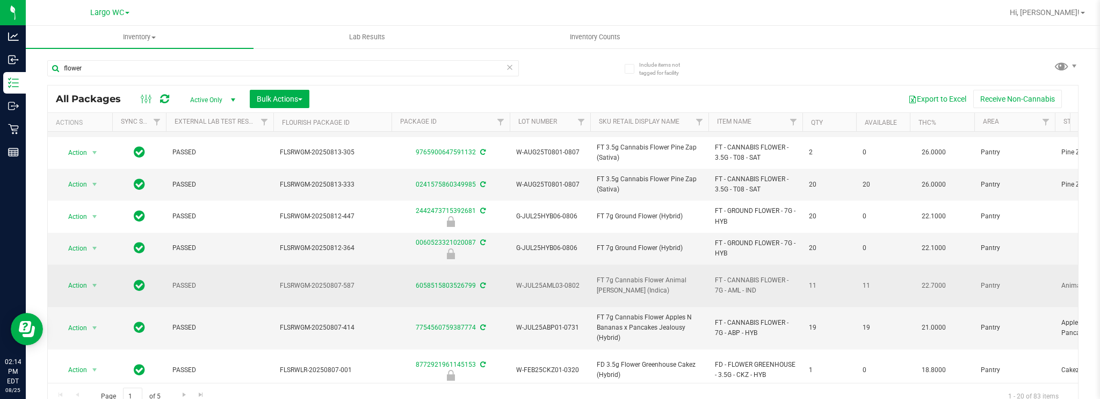
drag, startPoint x: 579, startPoint y: 257, endPoint x: 518, endPoint y: 260, distance: 61.3
click at [518, 280] on span "W-JUL25AML03-0802" at bounding box center [550, 285] width 68 height 10
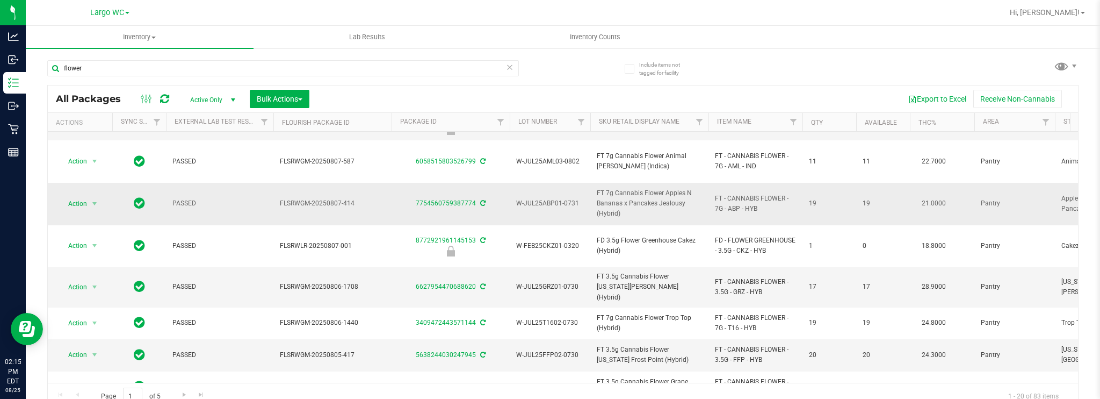
scroll to position [400, 0]
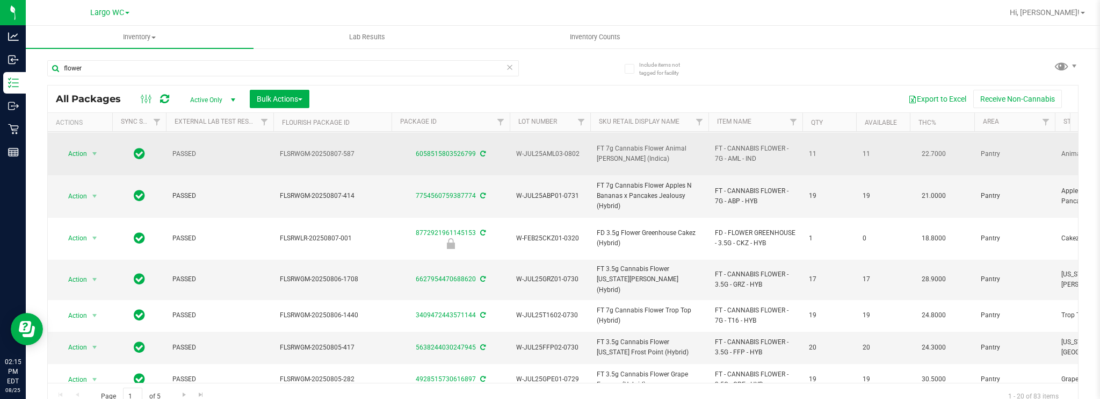
drag, startPoint x: 226, startPoint y: 78, endPoint x: 244, endPoint y: 134, distance: 58.5
click at [226, 78] on div "flower" at bounding box center [283, 72] width 472 height 25
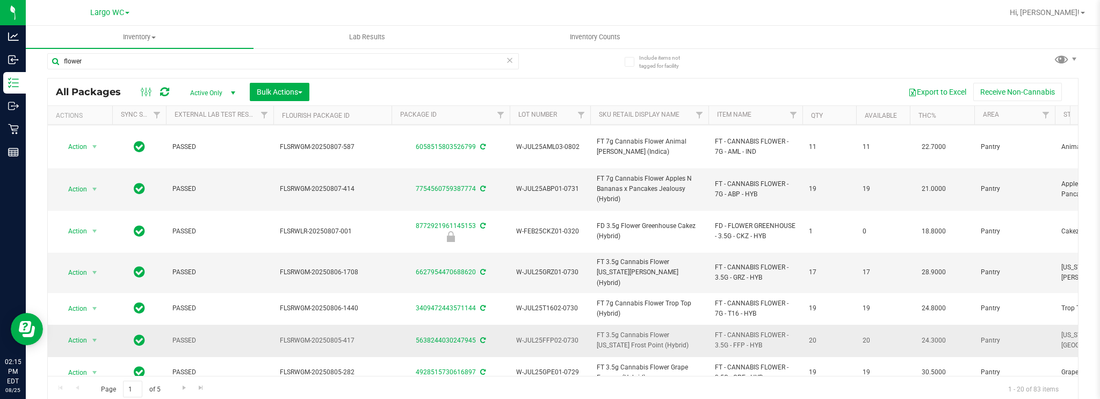
scroll to position [9, 0]
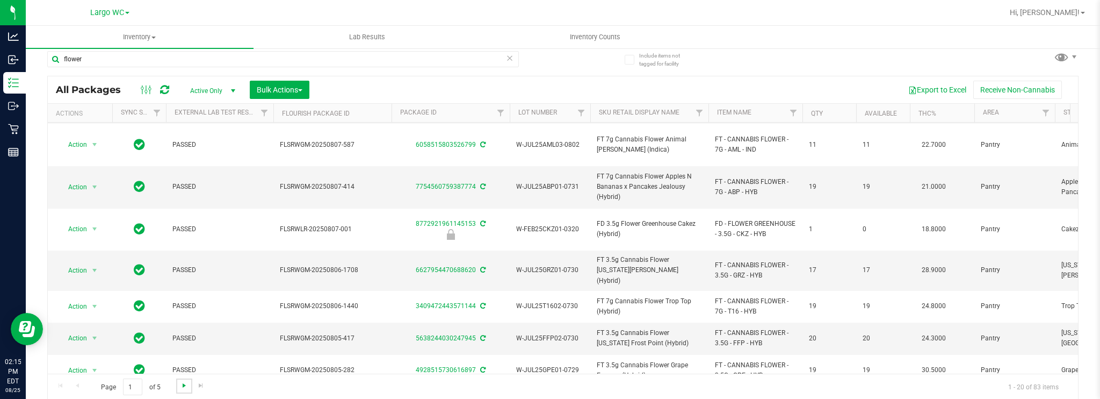
click at [185, 386] on span "Go to the next page" at bounding box center [184, 385] width 9 height 9
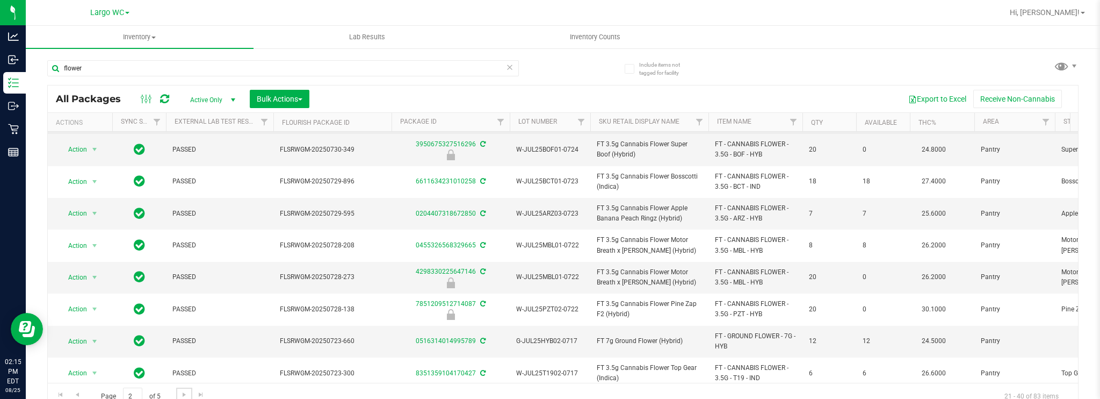
scroll to position [107, 0]
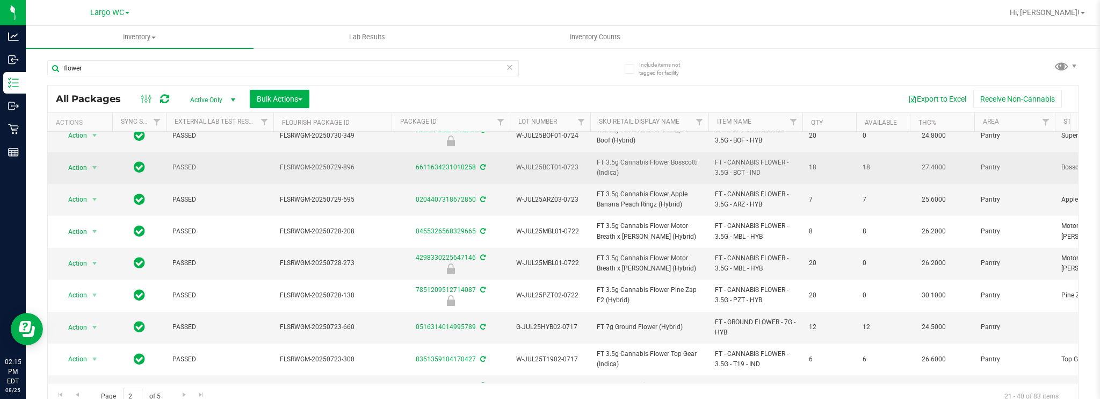
drag, startPoint x: 571, startPoint y: 166, endPoint x: 527, endPoint y: 160, distance: 45.0
click at [527, 160] on td "W-JUL25BCT01-0723" at bounding box center [550, 168] width 81 height 32
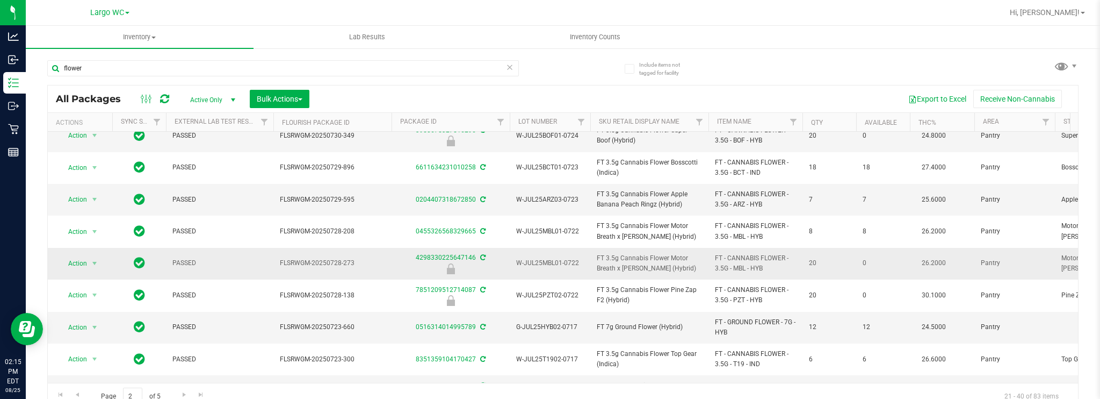
scroll to position [215, 0]
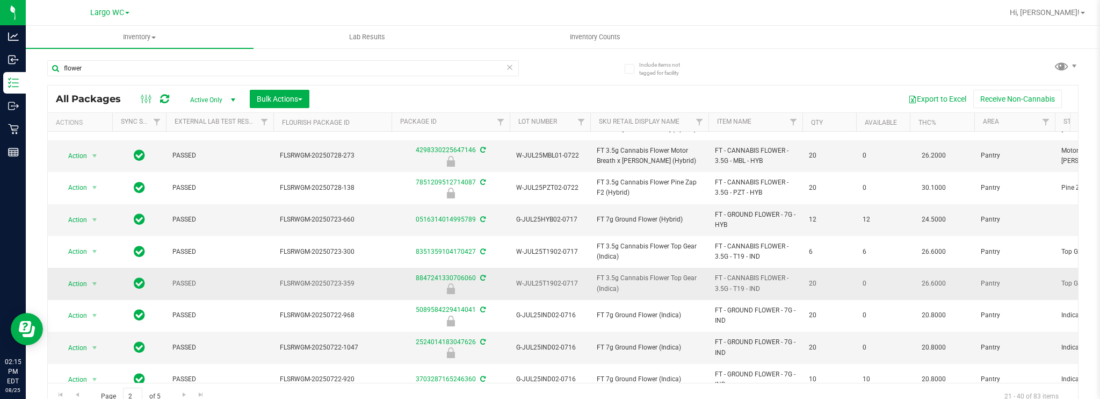
drag, startPoint x: 516, startPoint y: 282, endPoint x: 577, endPoint y: 286, distance: 60.3
click at [577, 286] on span "W-JUL25T1902-0717" at bounding box center [550, 283] width 68 height 10
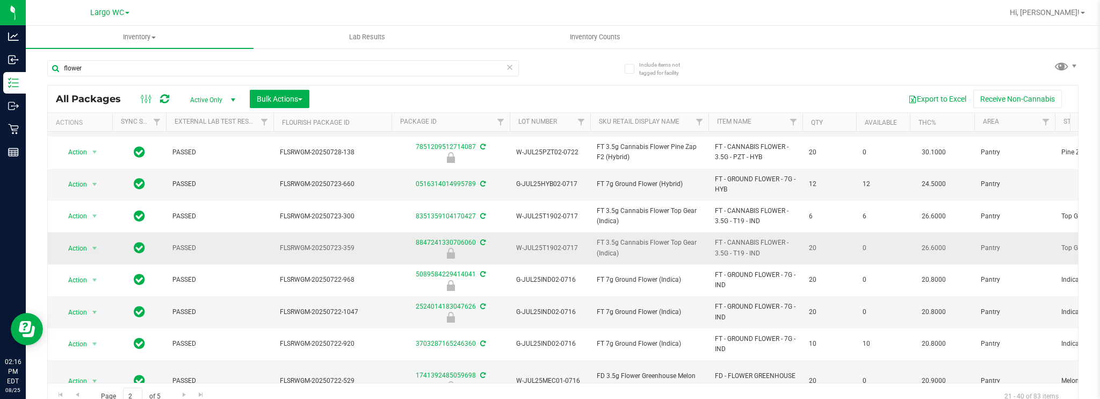
scroll to position [269, 0]
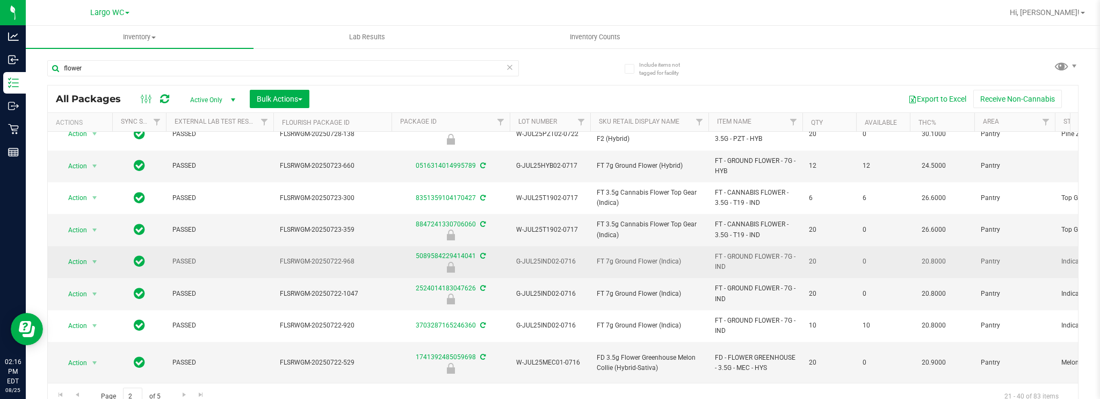
drag, startPoint x: 578, startPoint y: 260, endPoint x: 517, endPoint y: 268, distance: 60.8
click at [517, 268] on td "G-JUL25IND02-0716" at bounding box center [550, 262] width 81 height 32
click at [676, 260] on span "FT 7g Ground Flower (Indica)" at bounding box center [649, 261] width 105 height 10
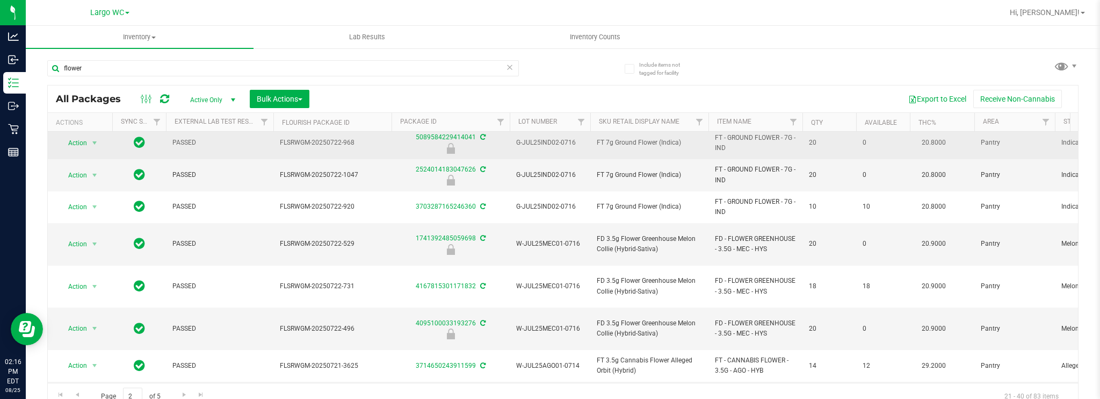
scroll to position [392, 0]
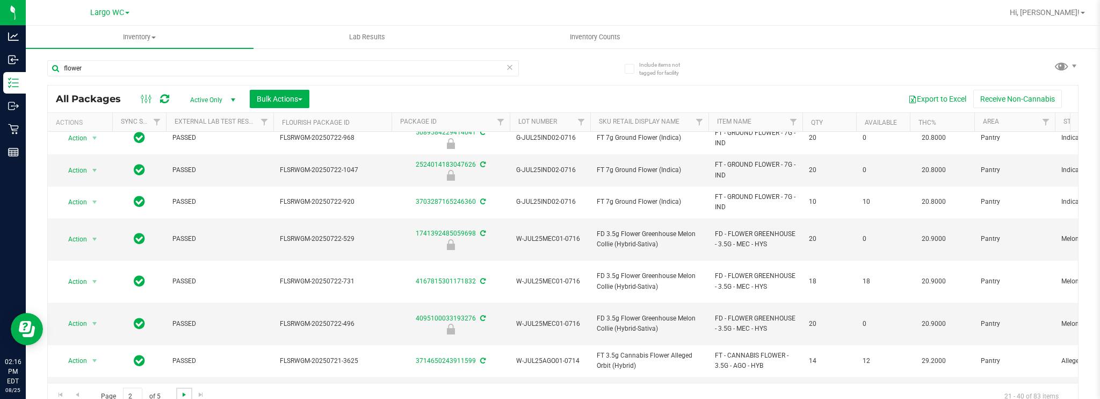
click at [184, 393] on span "Go to the next page" at bounding box center [184, 394] width 9 height 9
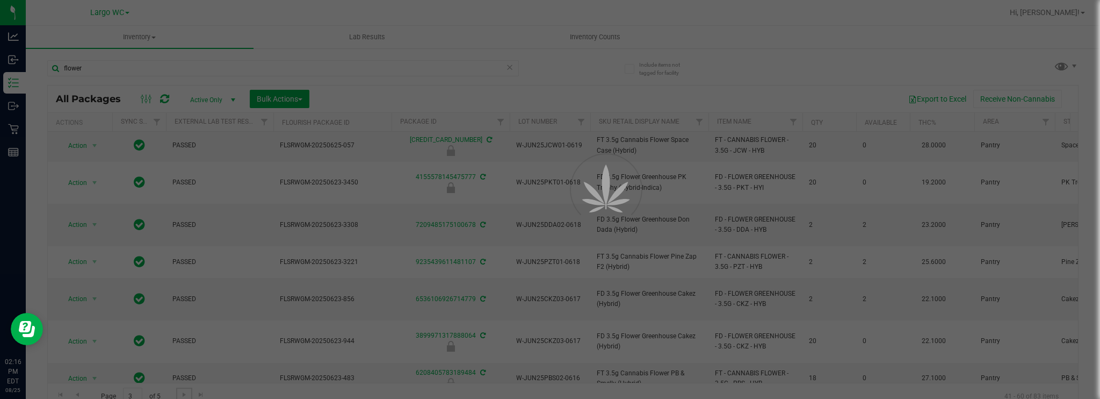
scroll to position [0, 0]
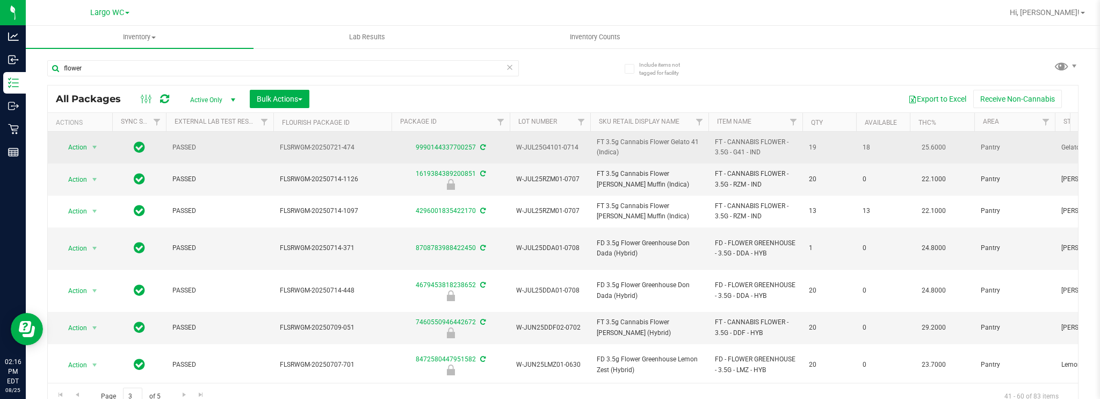
drag, startPoint x: 580, startPoint y: 146, endPoint x: 503, endPoint y: 143, distance: 76.9
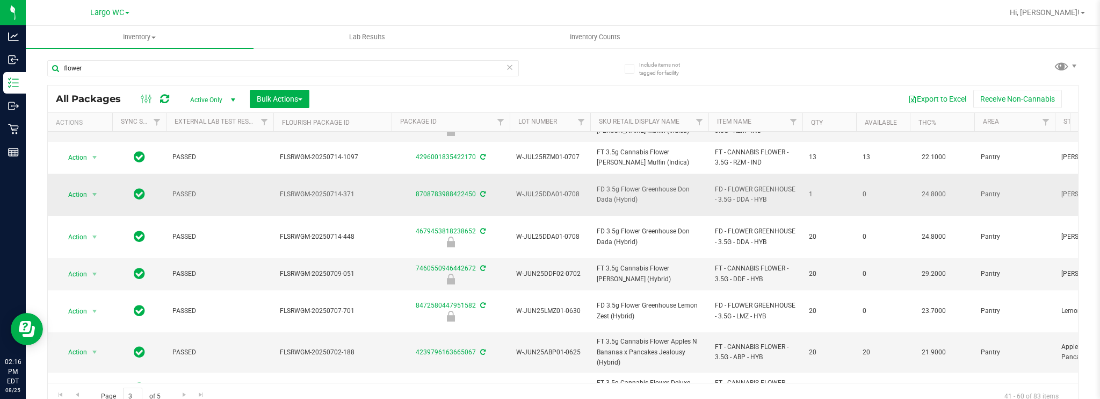
scroll to position [107, 0]
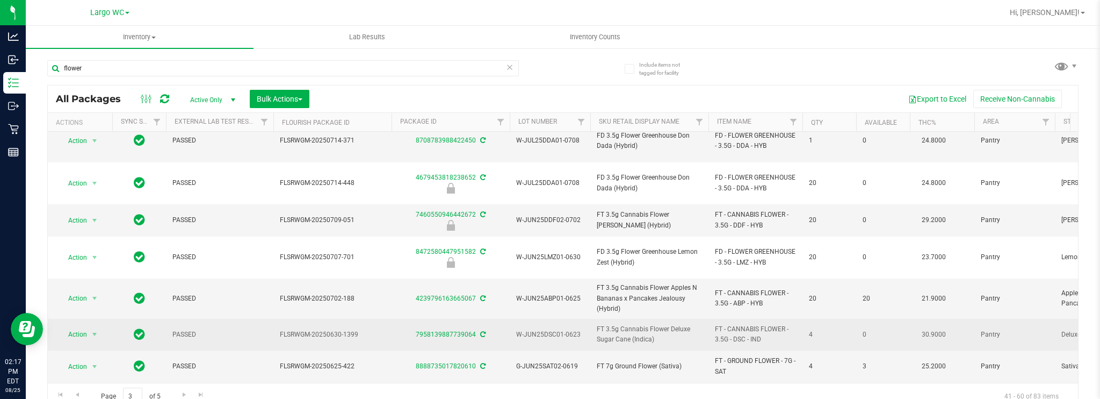
drag, startPoint x: 579, startPoint y: 304, endPoint x: 509, endPoint y: 310, distance: 70.1
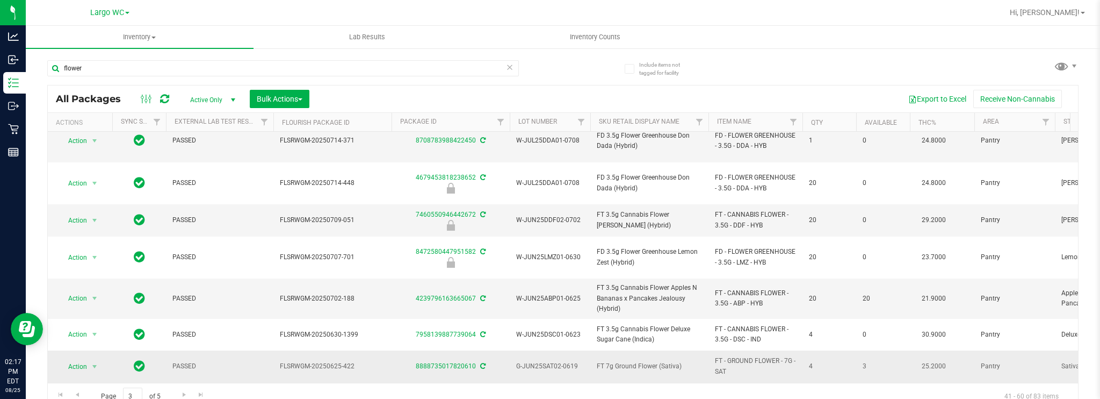
click at [543, 350] on td "G-JUN25SAT02-0619" at bounding box center [550, 366] width 81 height 32
drag, startPoint x: 578, startPoint y: 195, endPoint x: 505, endPoint y: 204, distance: 73.6
click at [571, 206] on td "W-JUN25DDF02-0702" at bounding box center [550, 220] width 81 height 32
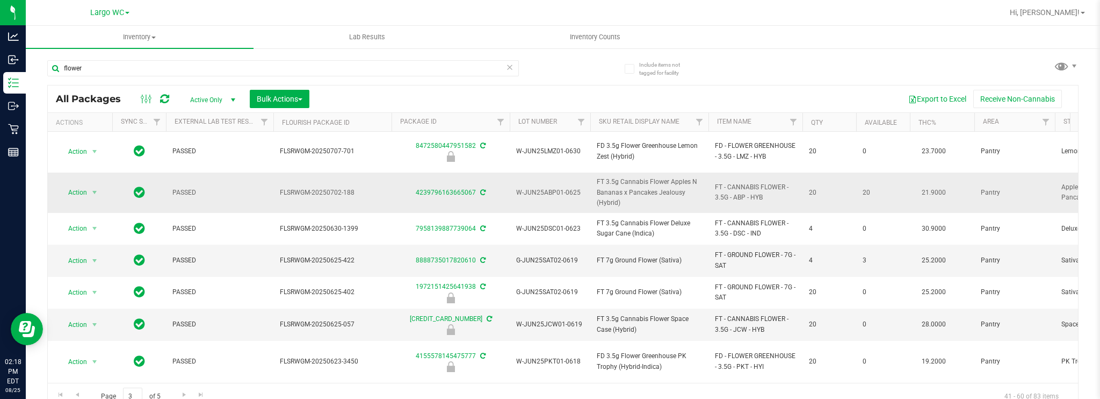
scroll to position [215, 0]
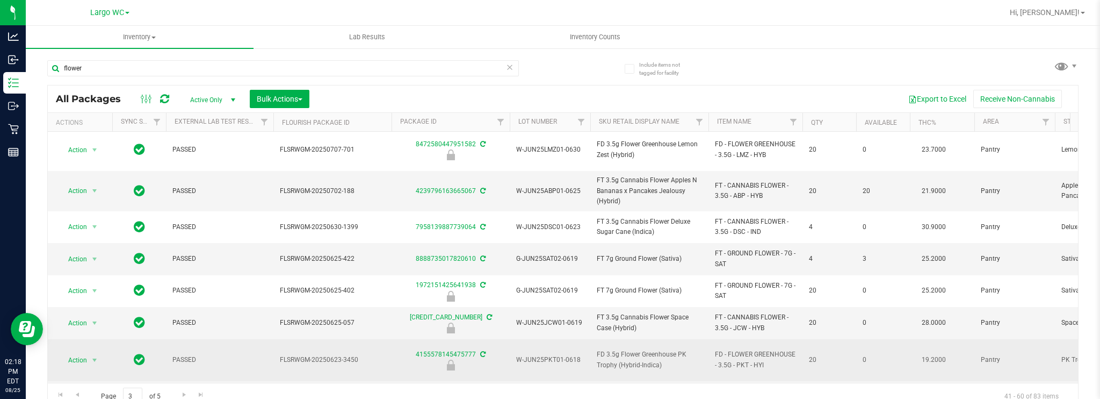
drag, startPoint x: 517, startPoint y: 322, endPoint x: 578, endPoint y: 319, distance: 60.8
click at [578, 355] on span "W-JUN25PKT01-0618" at bounding box center [550, 360] width 68 height 10
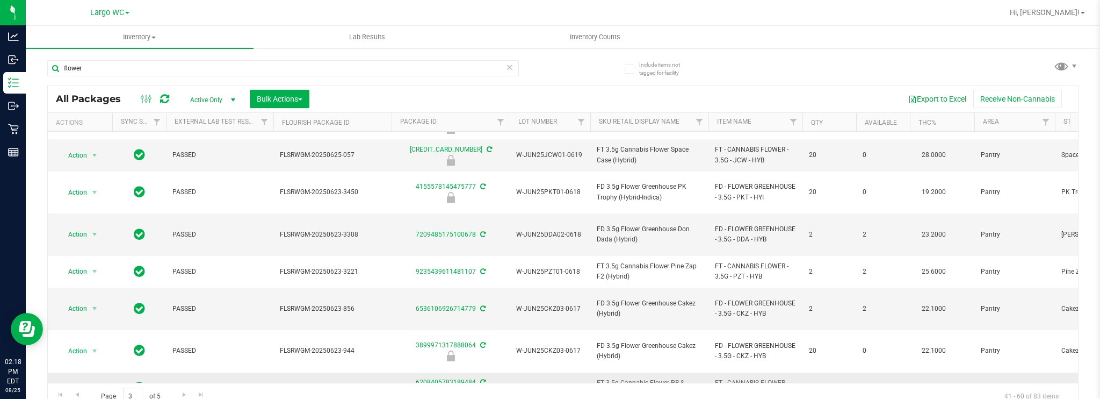
scroll to position [400, 0]
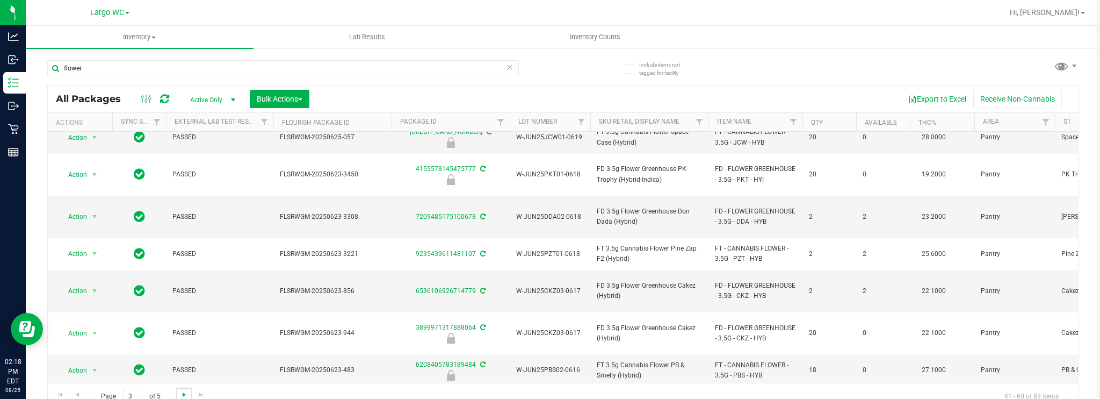
click at [182, 395] on span "Go to the next page" at bounding box center [184, 394] width 9 height 9
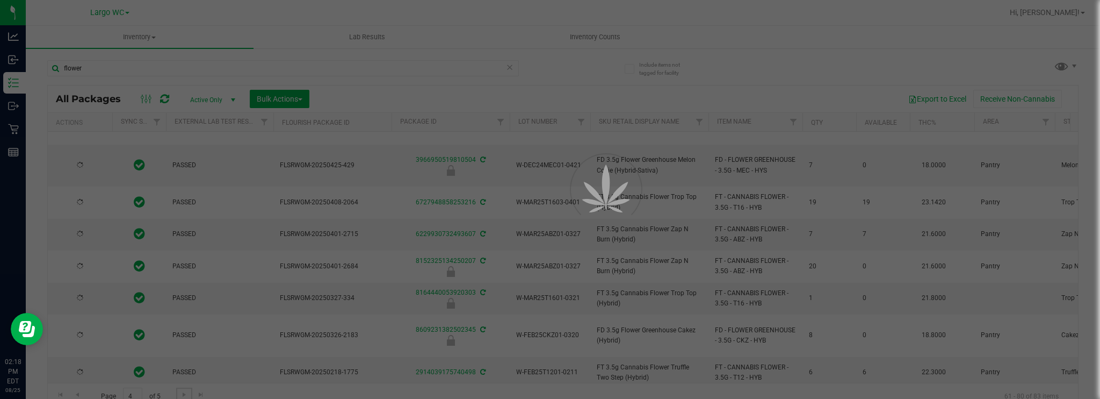
scroll to position [0, 0]
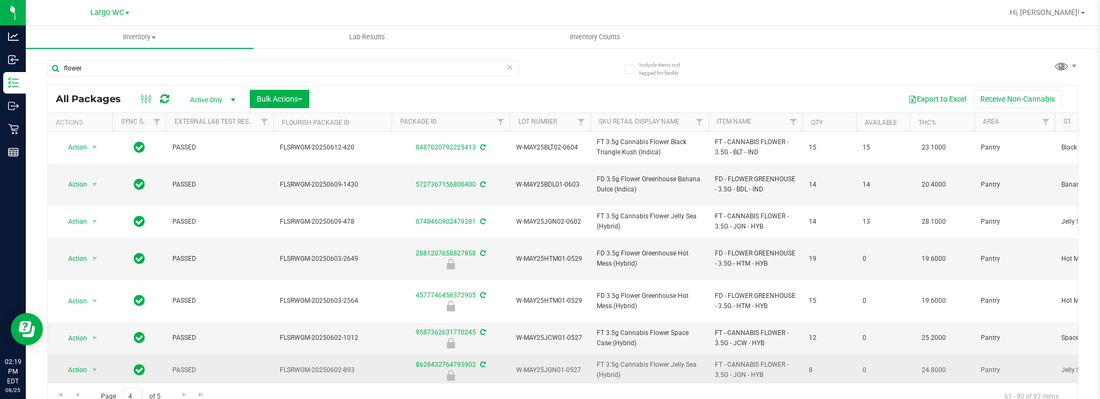
click at [550, 365] on span "W-MAY25JGN01-0527" at bounding box center [550, 370] width 68 height 10
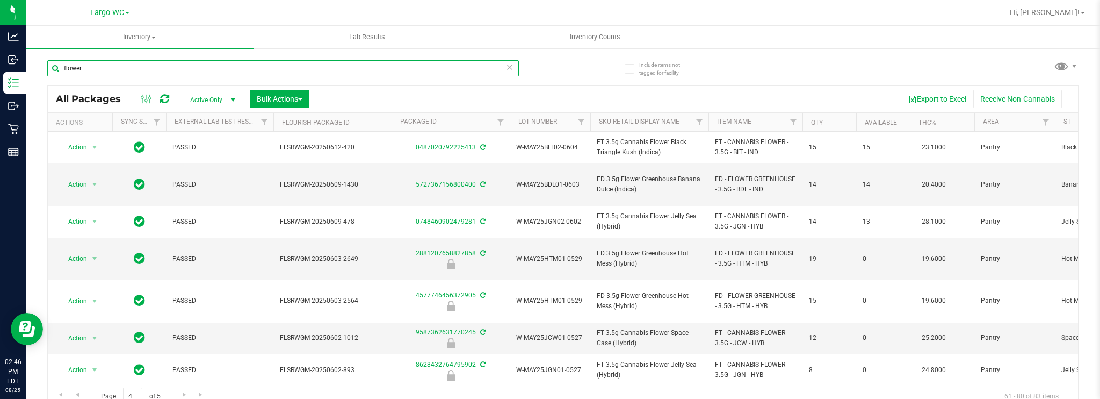
click at [168, 68] on input "flower" at bounding box center [283, 68] width 472 height 16
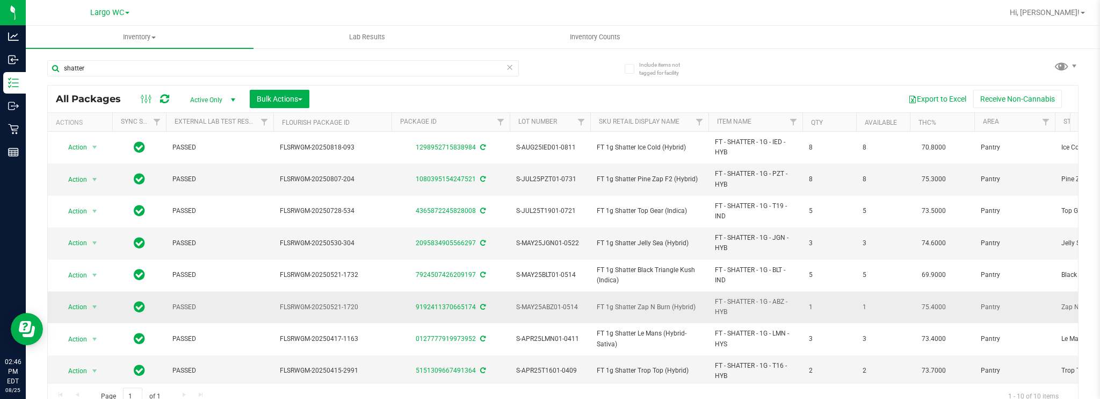
click at [546, 305] on span "S-MAY25ABZ01-0514" at bounding box center [550, 307] width 68 height 10
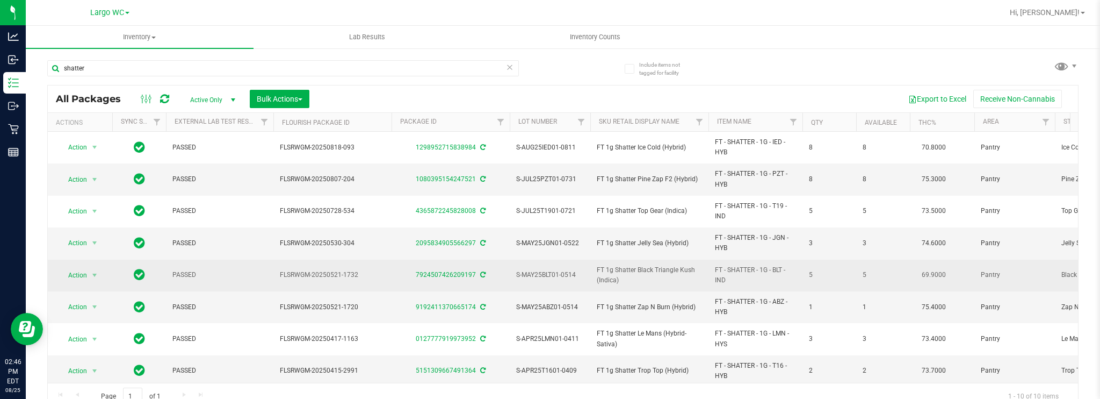
click at [550, 276] on span "S-MAY25BLT01-0514" at bounding box center [550, 275] width 68 height 10
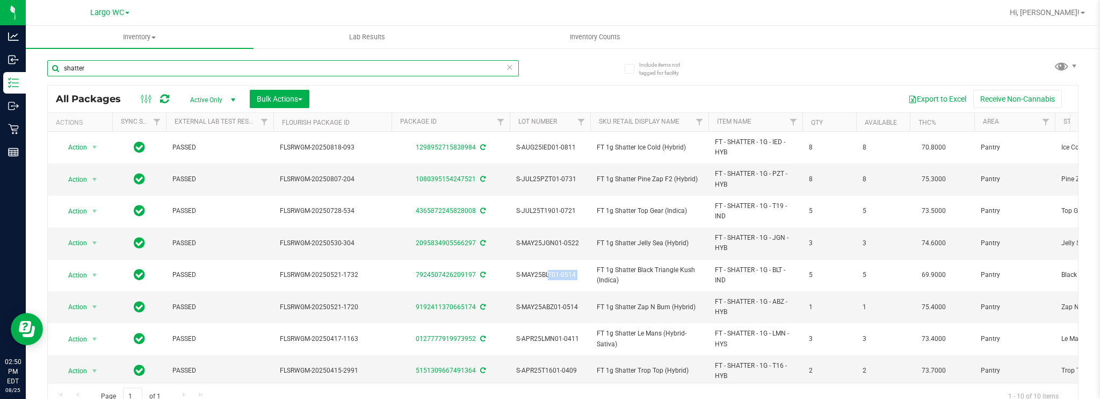
click at [156, 70] on input "shatter" at bounding box center [283, 68] width 472 height 16
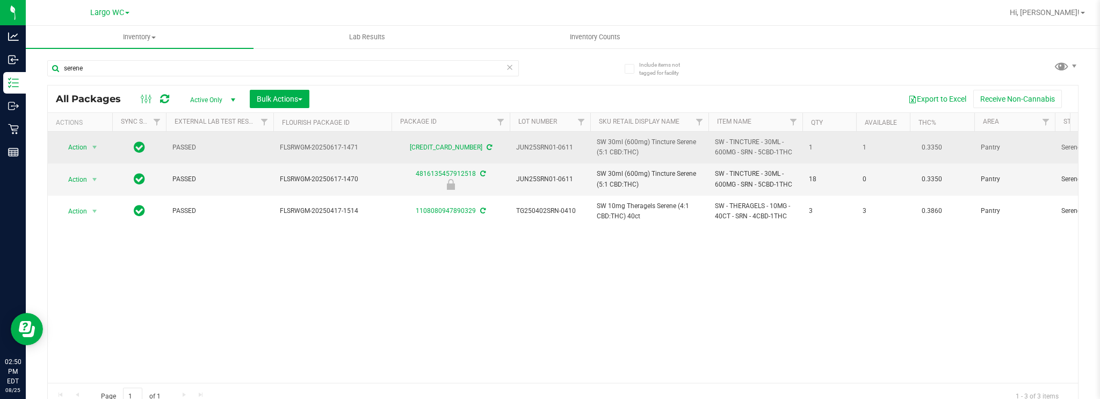
click at [542, 149] on span "JUN25SRN01-0611" at bounding box center [550, 147] width 68 height 10
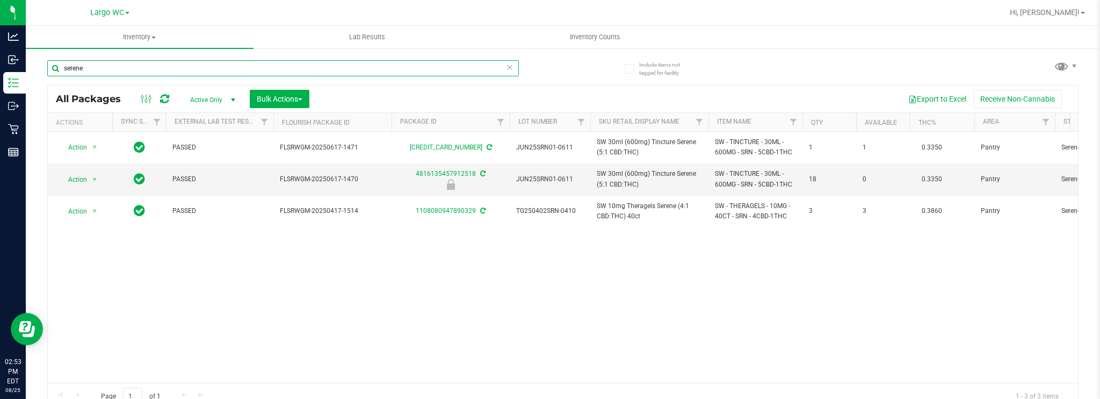
click at [136, 68] on input "serene" at bounding box center [283, 68] width 472 height 16
type input "c"
type input "flower"
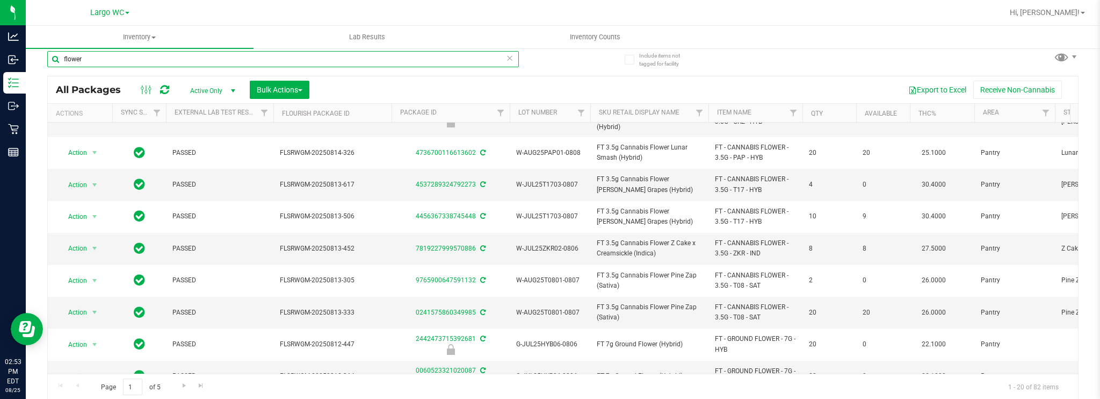
scroll to position [24, 0]
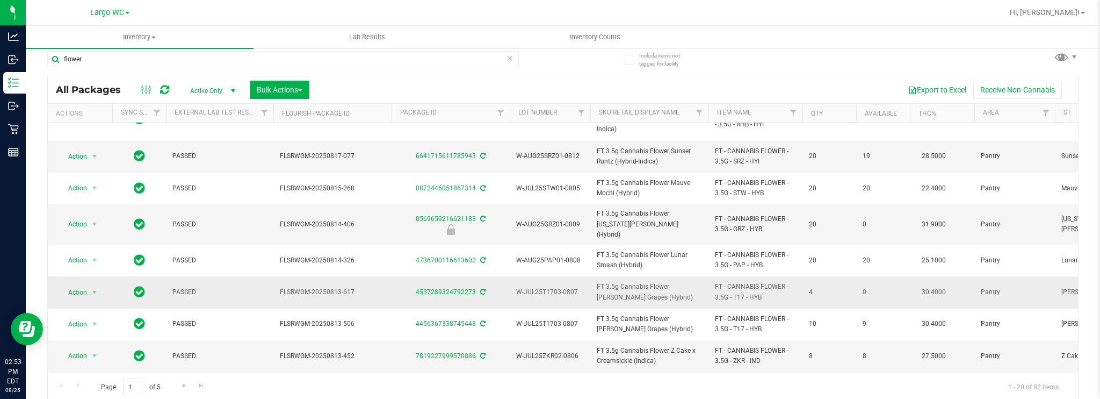
drag, startPoint x: 576, startPoint y: 271, endPoint x: 517, endPoint y: 274, distance: 58.6
click at [517, 287] on span "W-JUL25T1703-0807" at bounding box center [550, 292] width 68 height 10
drag, startPoint x: 578, startPoint y: 207, endPoint x: 520, endPoint y: 203, distance: 58.2
click at [520, 204] on td "W-AUG25GRZ01-0809" at bounding box center [550, 224] width 81 height 40
click at [593, 209] on td "FT 3.5g Cannabis Flower [US_STATE][PERSON_NAME] (Hybrid)" at bounding box center [650, 224] width 118 height 40
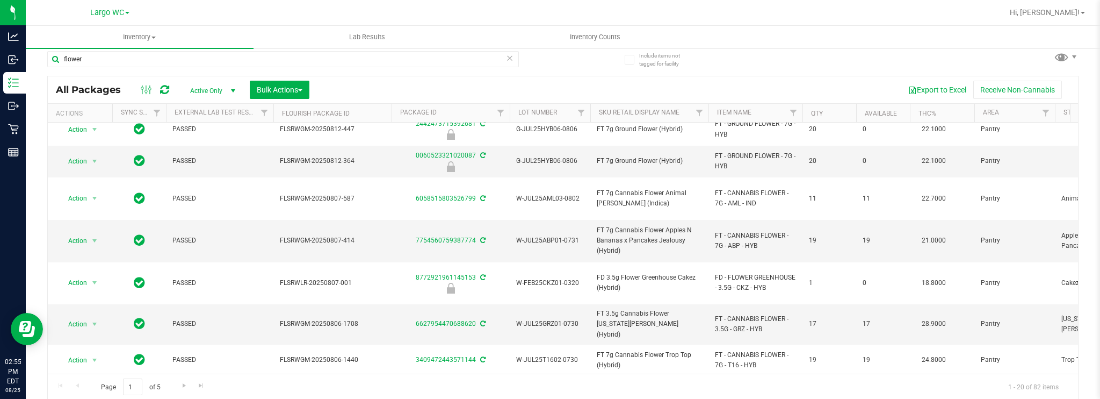
scroll to position [400, 0]
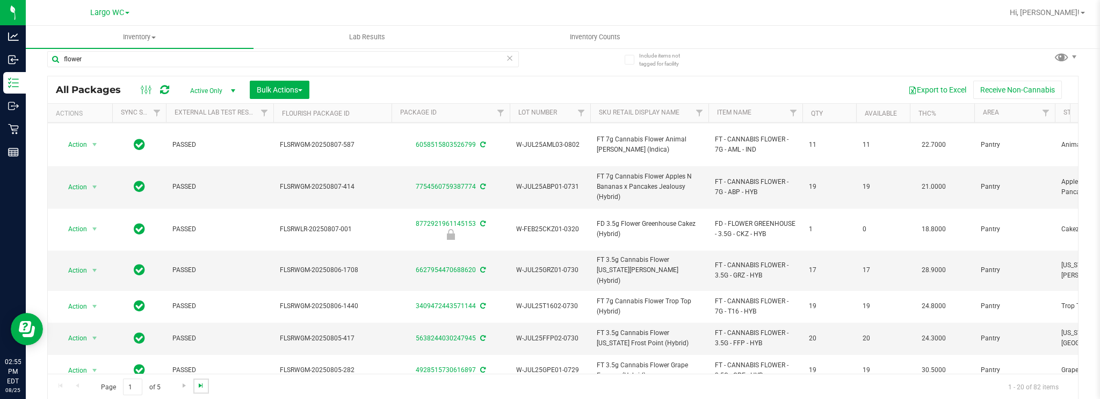
click at [197, 384] on span "Go to the last page" at bounding box center [201, 385] width 9 height 9
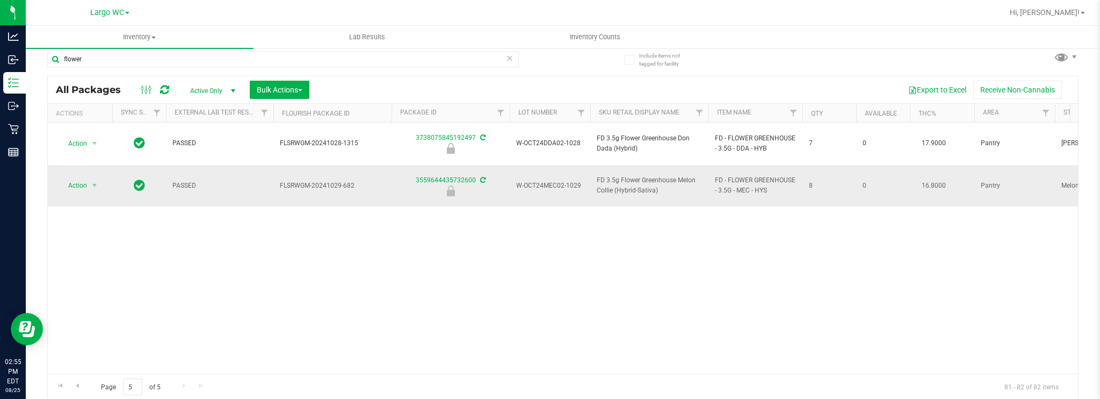
drag, startPoint x: 580, startPoint y: 167, endPoint x: 518, endPoint y: 169, distance: 61.8
click at [518, 181] on span "W-OCT24MEC02-1029" at bounding box center [550, 186] width 68 height 10
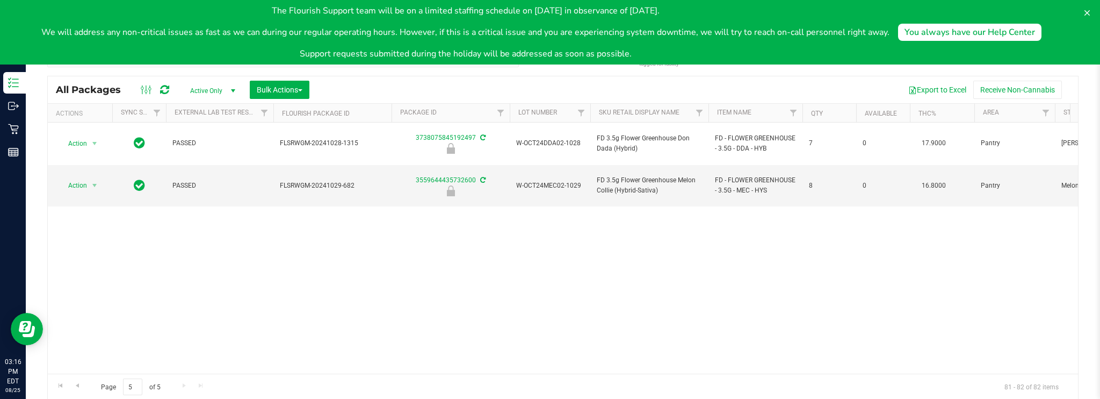
click at [528, 264] on div "Action Action Edit attributes Global inventory Locate package Package audit log…" at bounding box center [563, 248] width 1031 height 251
